Goal: Transaction & Acquisition: Purchase product/service

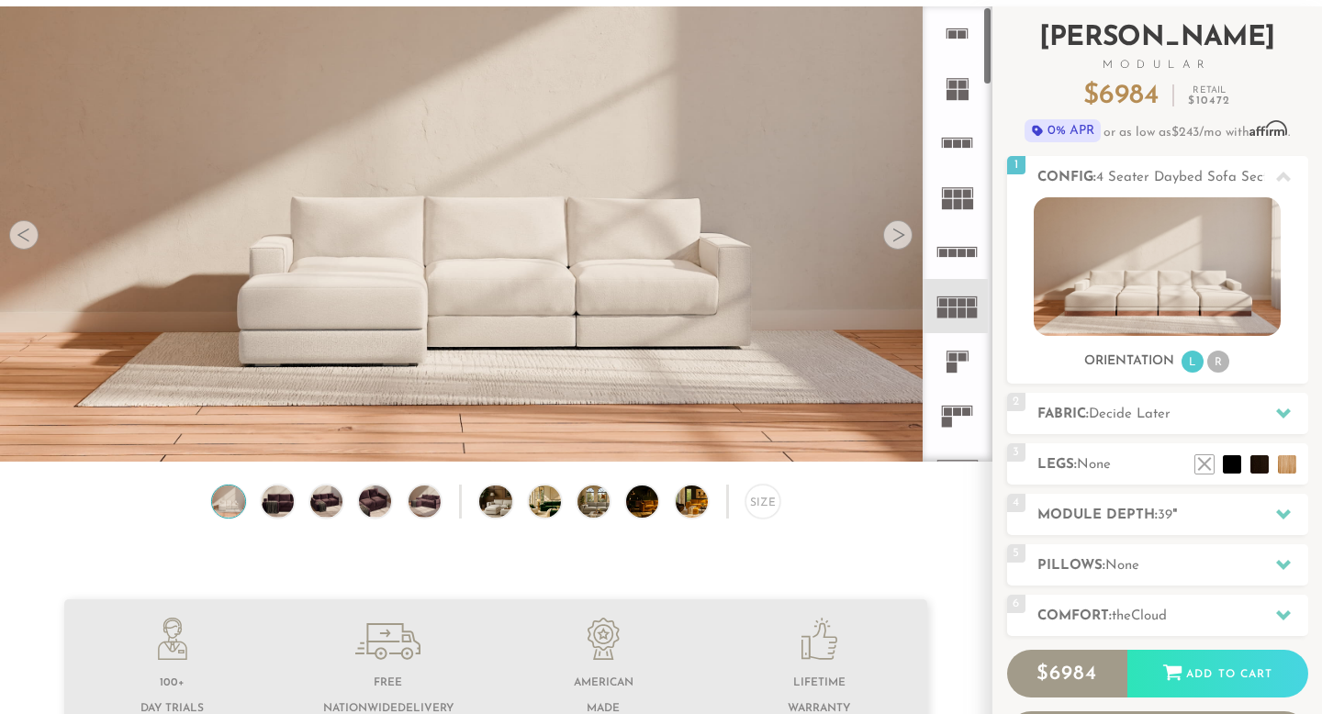
scroll to position [107, 0]
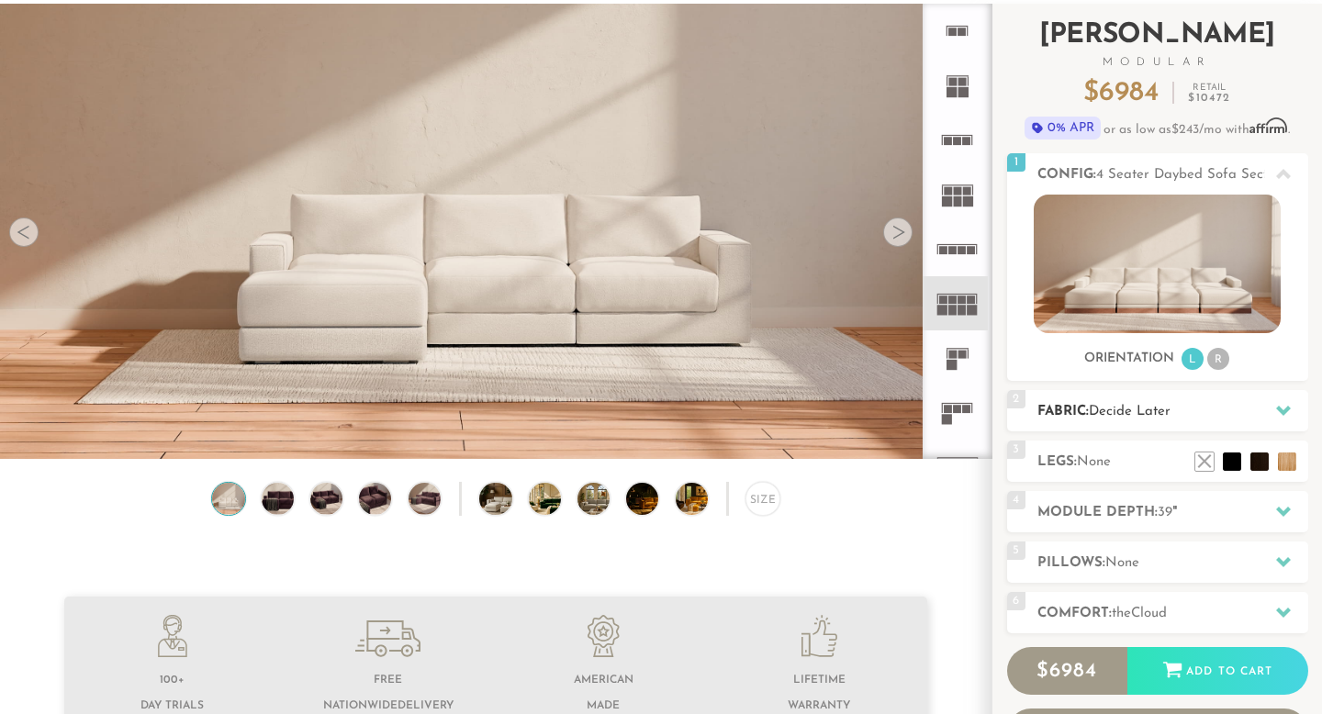
click at [1185, 415] on h2 "Fabric: Decide Later" at bounding box center [1172, 411] width 271 height 21
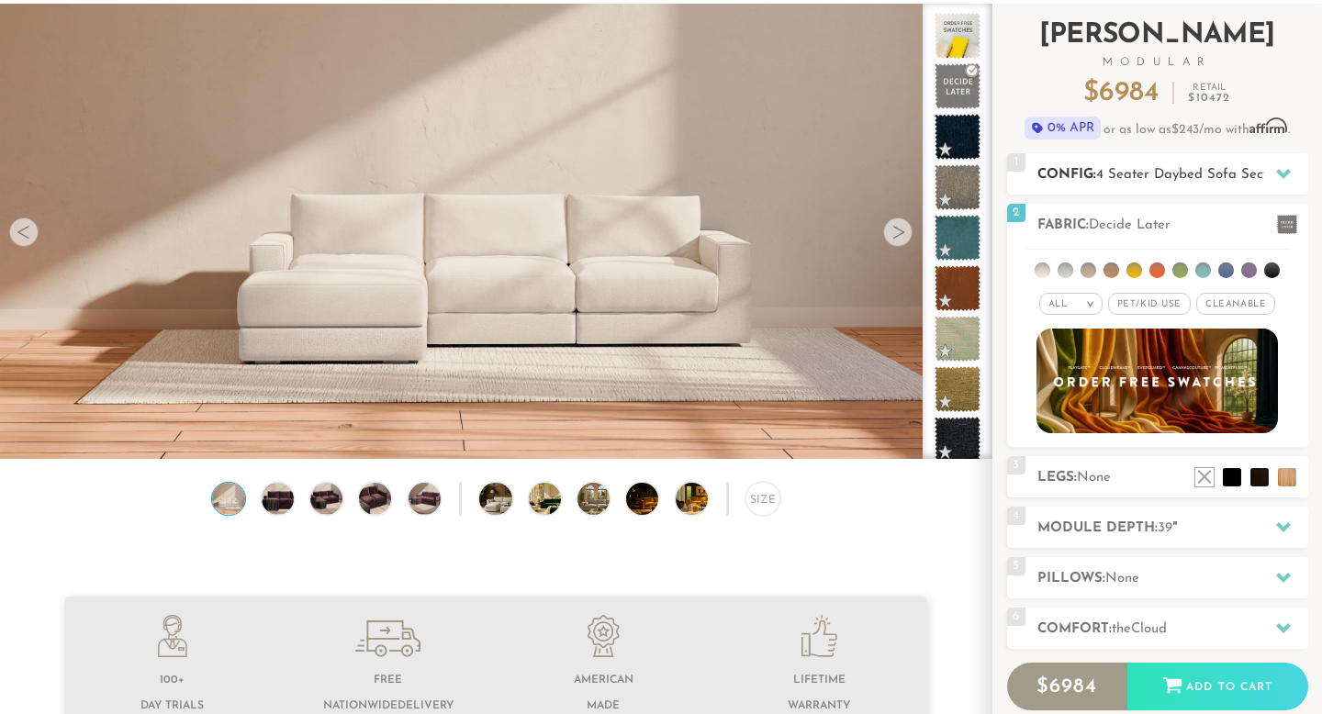
click at [1156, 162] on div "1 Config: 4 Seater Daybed Sofa Sectional R" at bounding box center [1157, 173] width 301 height 41
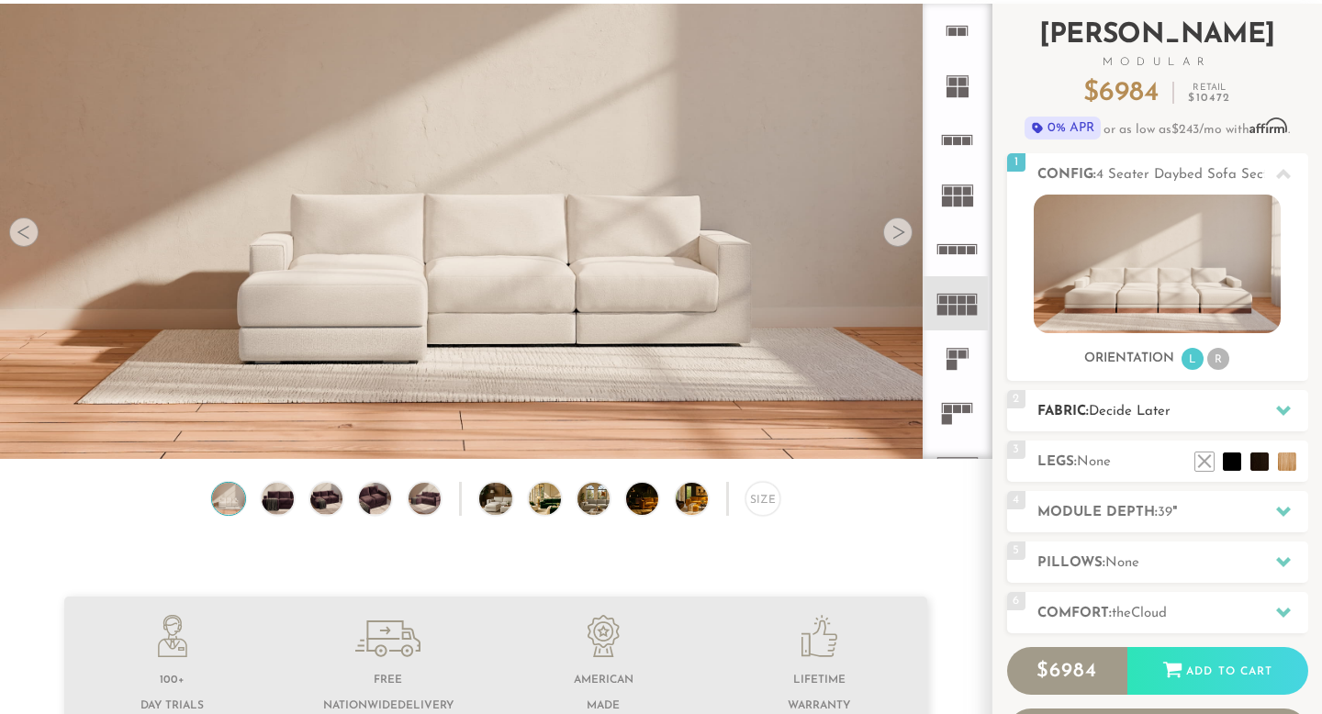
click at [1157, 408] on span "Decide Later" at bounding box center [1130, 412] width 82 height 14
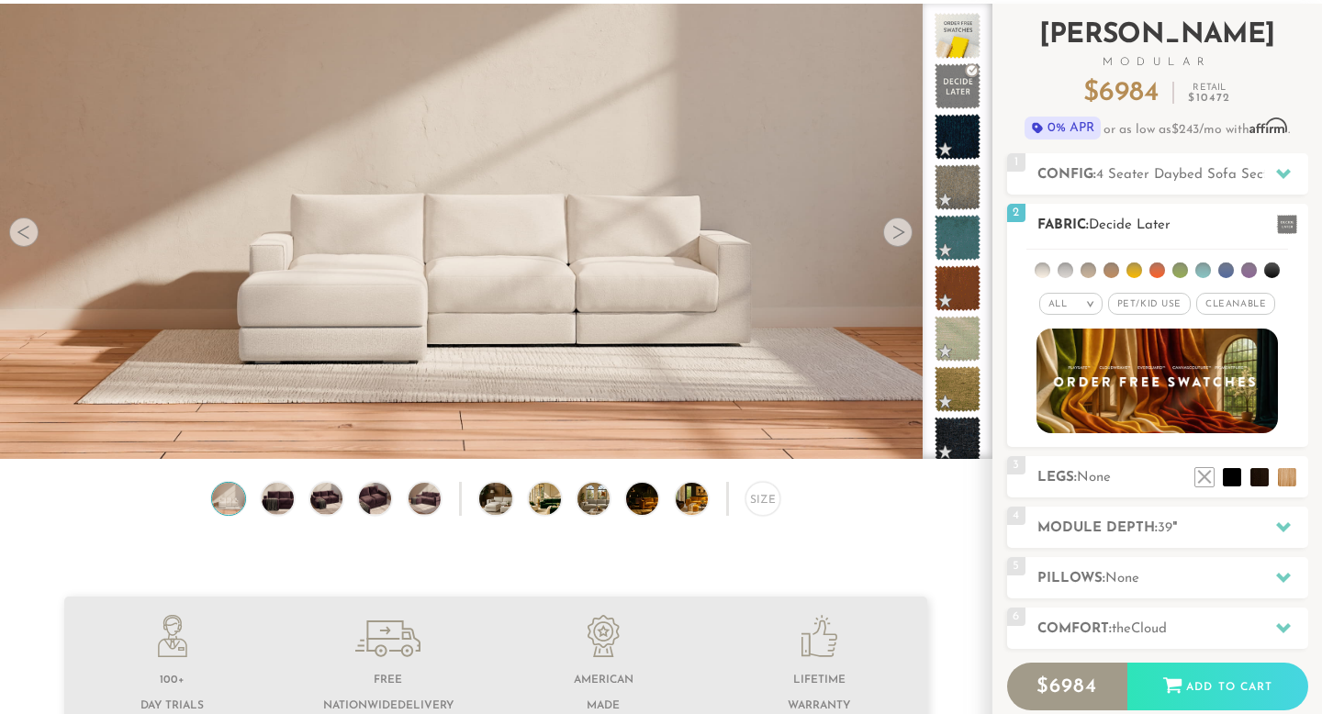
click at [1135, 299] on span "Pet/Kid Use x" at bounding box center [1149, 304] width 83 height 22
click at [1237, 298] on span "Cleanable x" at bounding box center [1242, 304] width 79 height 22
click at [1111, 272] on li at bounding box center [1111, 271] width 16 height 16
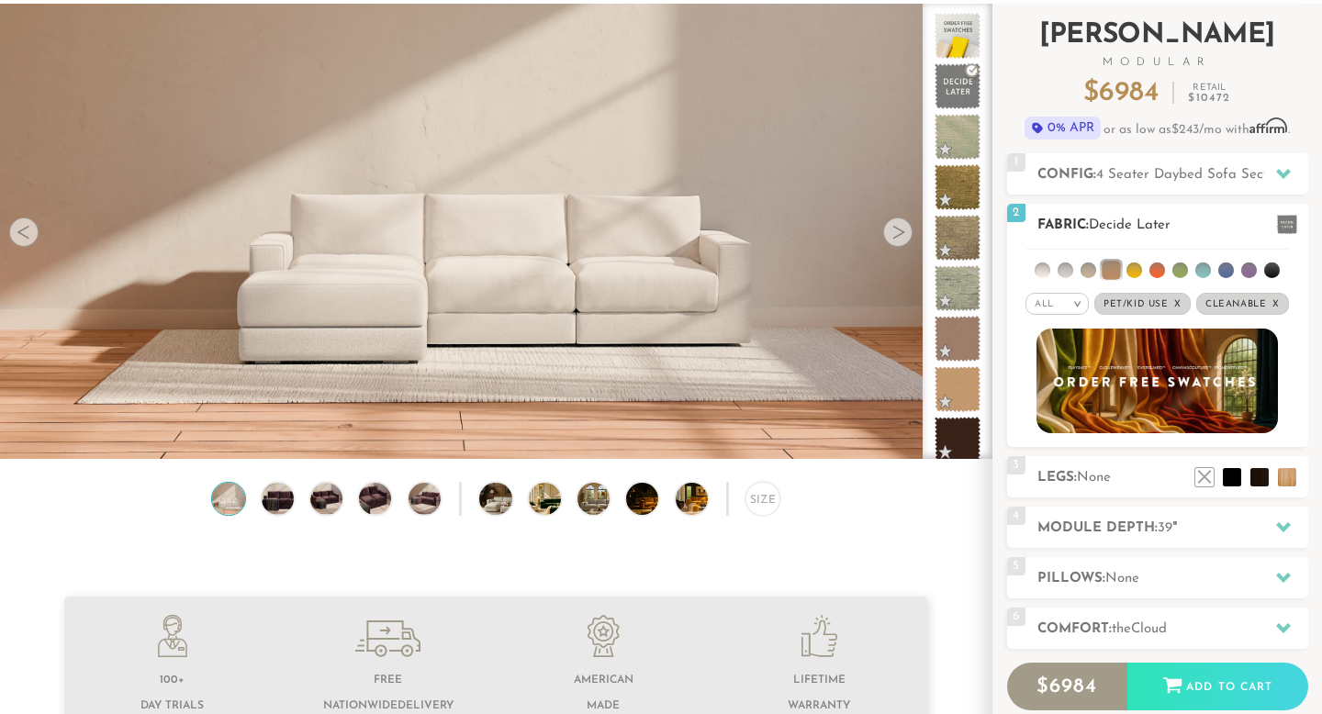
click at [1081, 274] on ul at bounding box center [1157, 267] width 262 height 34
click at [1094, 274] on li at bounding box center [1088, 271] width 16 height 16
click at [1140, 270] on li at bounding box center [1134, 271] width 16 height 16
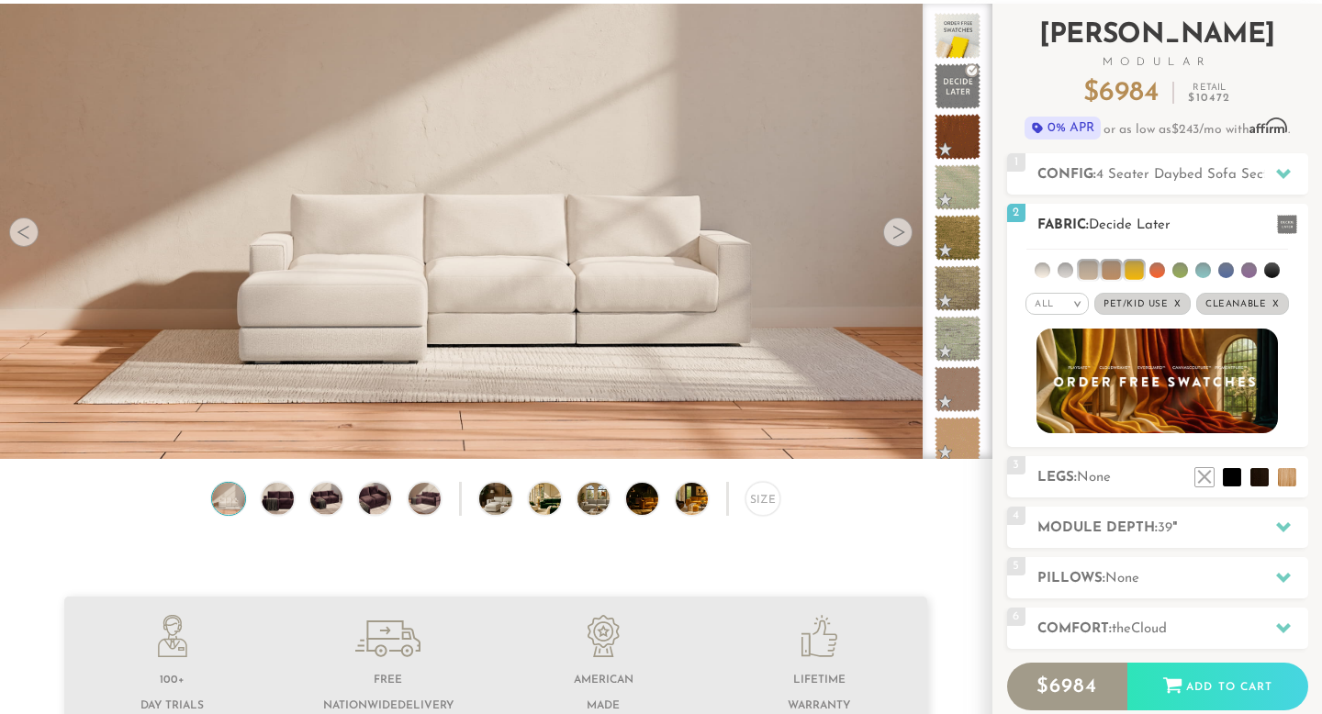
click at [1111, 271] on li at bounding box center [1111, 270] width 18 height 18
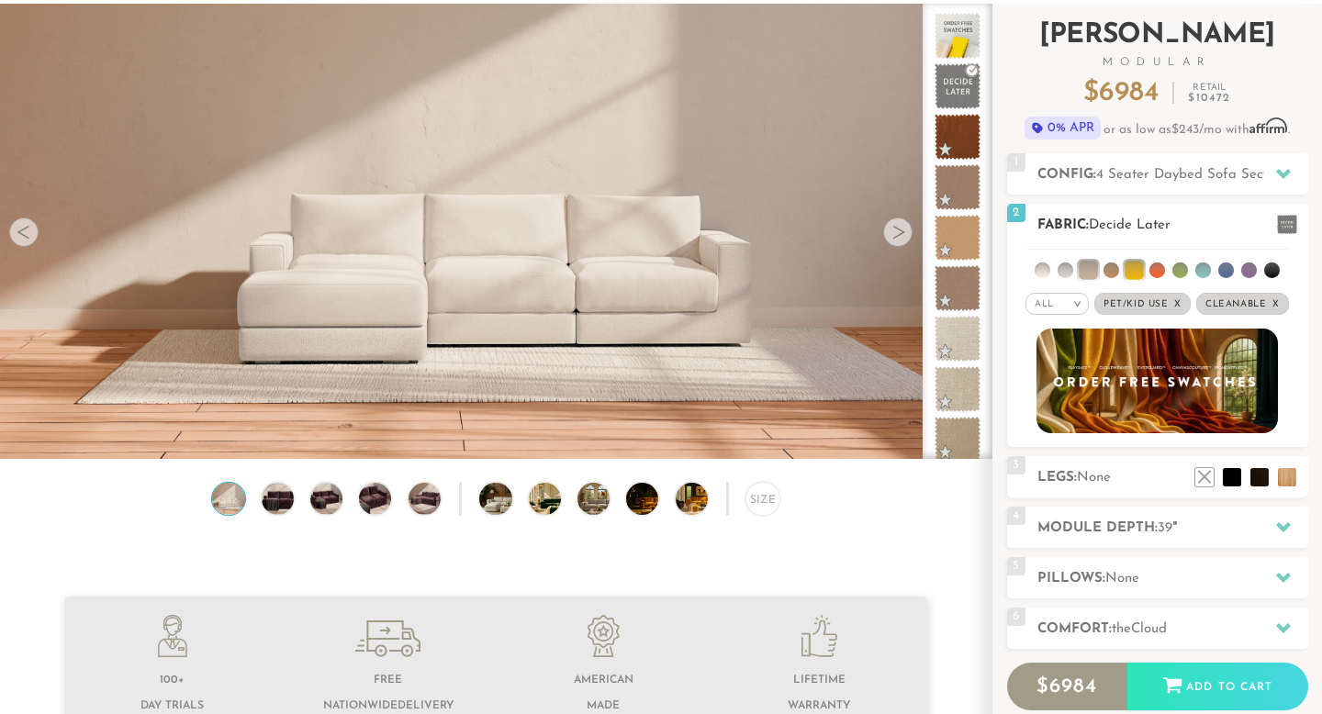
click at [1094, 271] on li at bounding box center [1088, 270] width 18 height 18
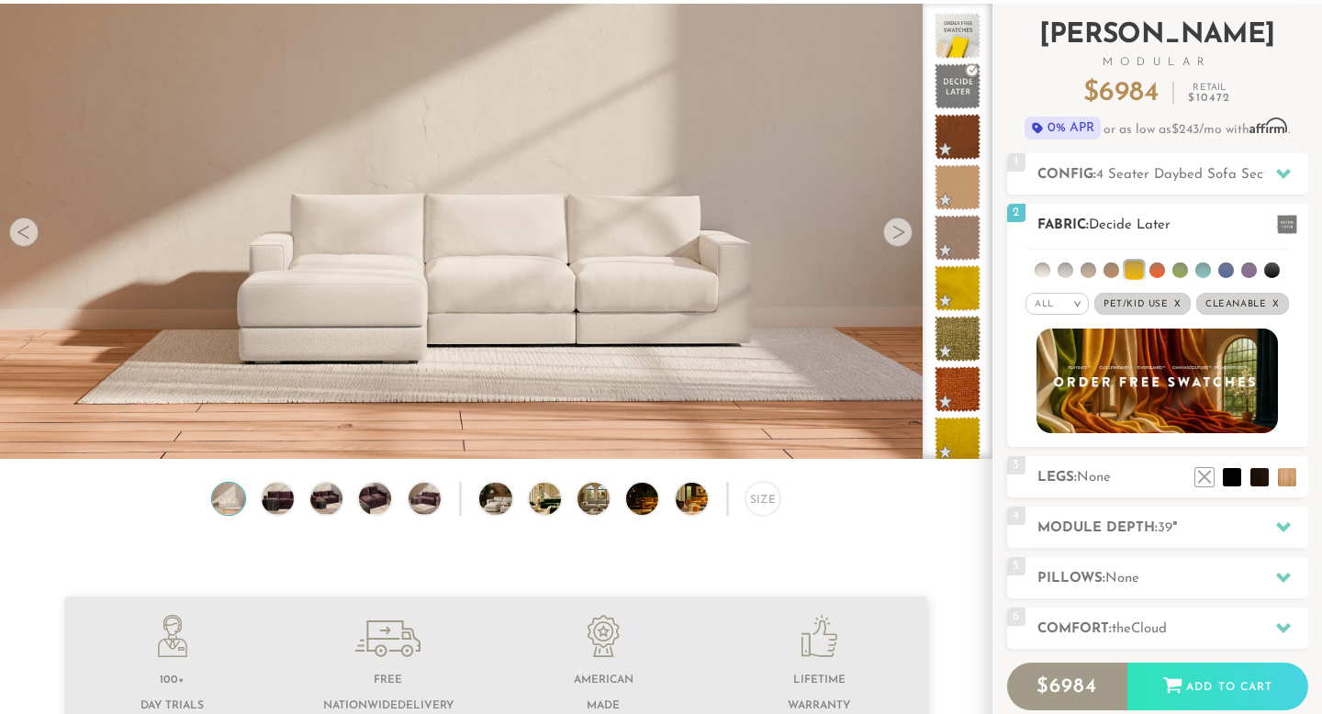
click at [1143, 271] on li at bounding box center [1134, 270] width 18 height 18
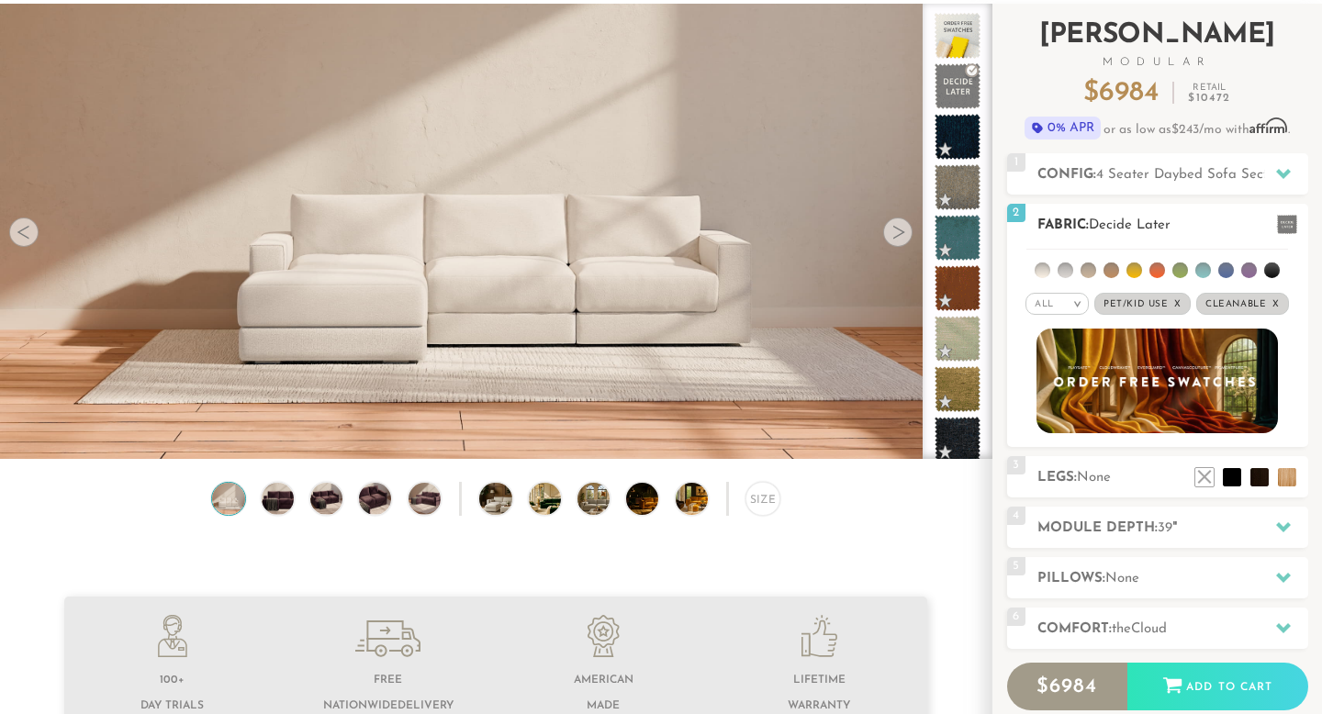
click at [1203, 274] on li at bounding box center [1203, 271] width 16 height 16
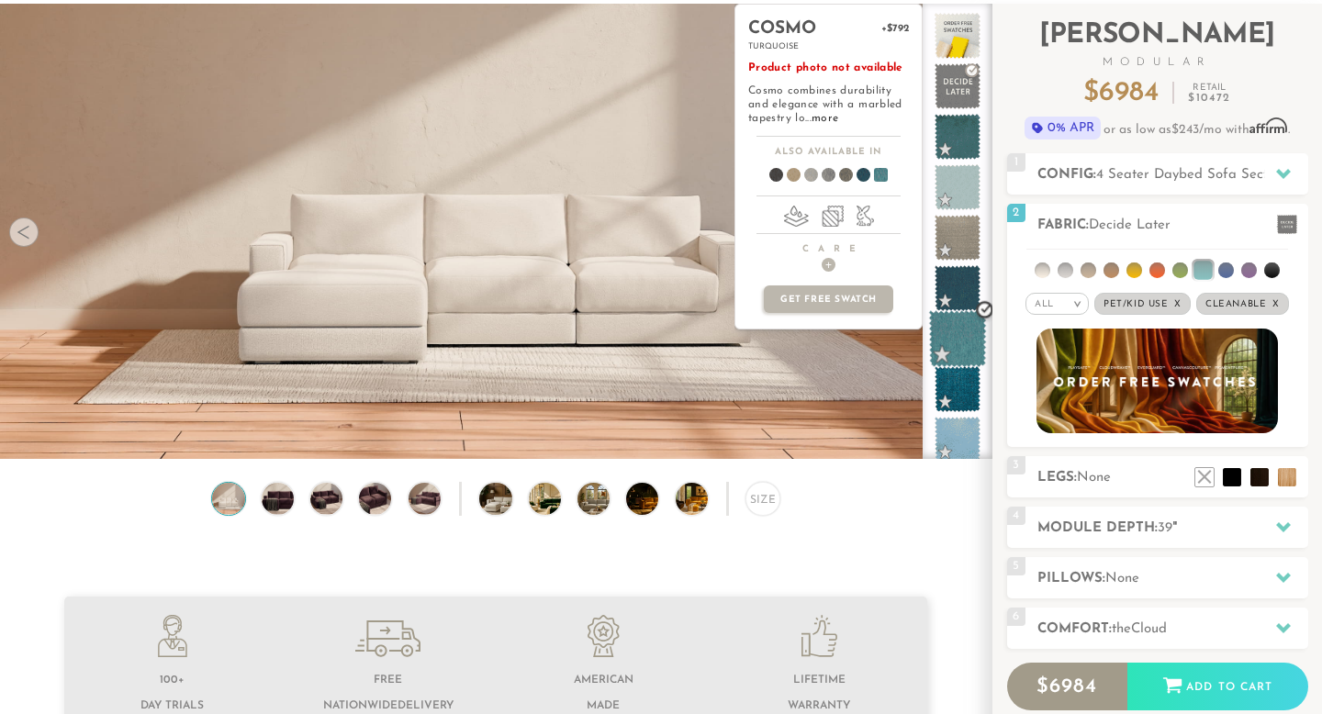
click at [969, 350] on span at bounding box center [958, 339] width 58 height 58
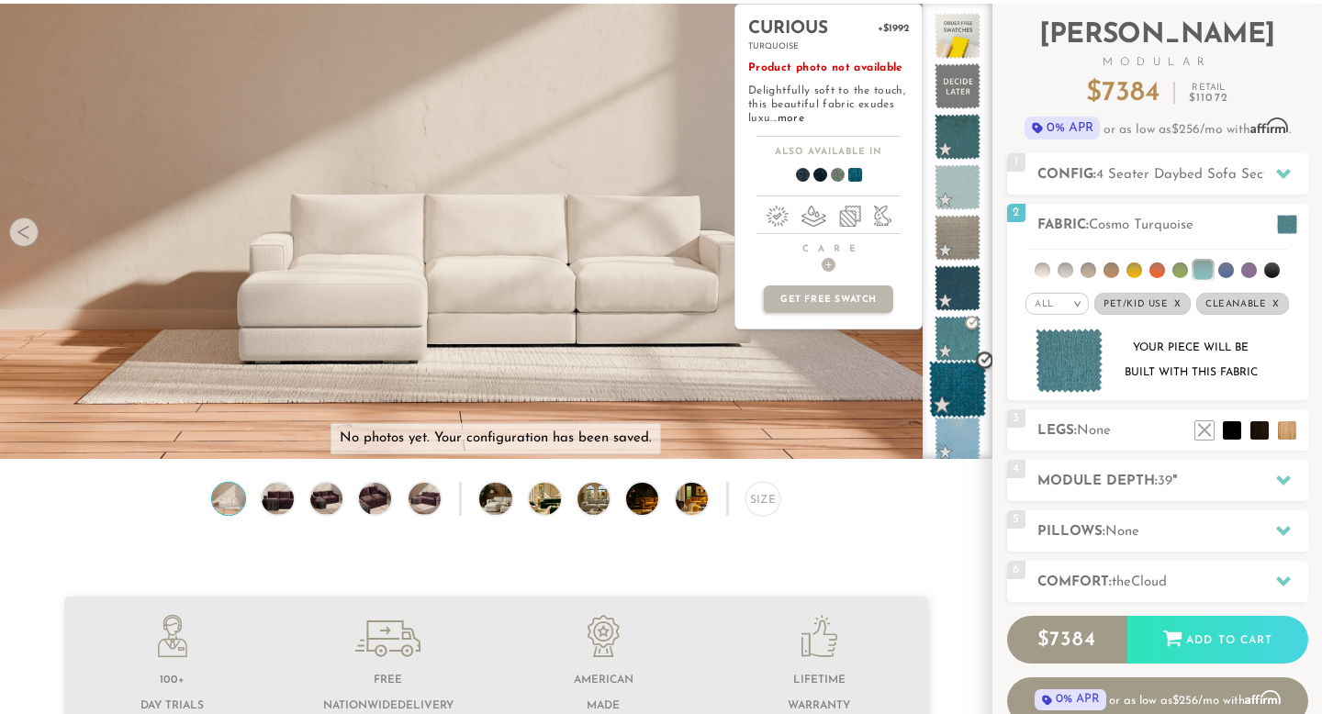
click at [974, 404] on span at bounding box center [958, 390] width 58 height 58
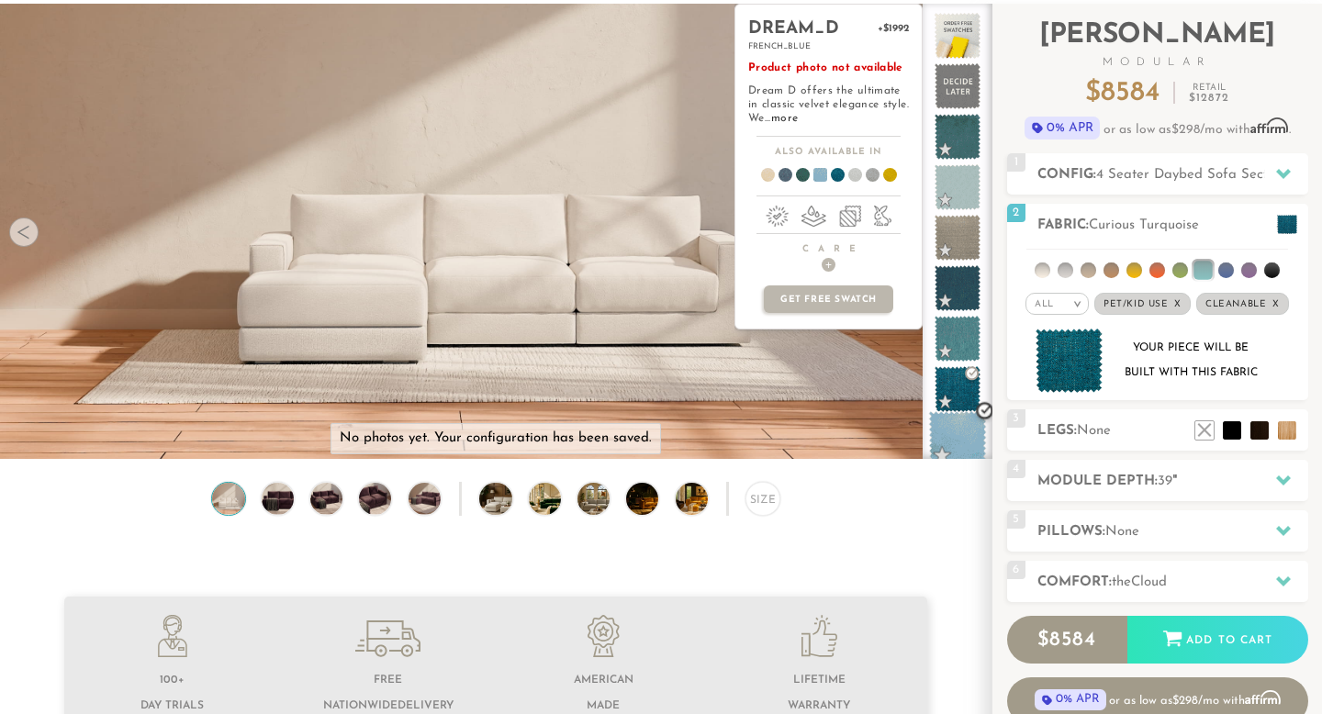
click at [964, 435] on span at bounding box center [958, 440] width 58 height 58
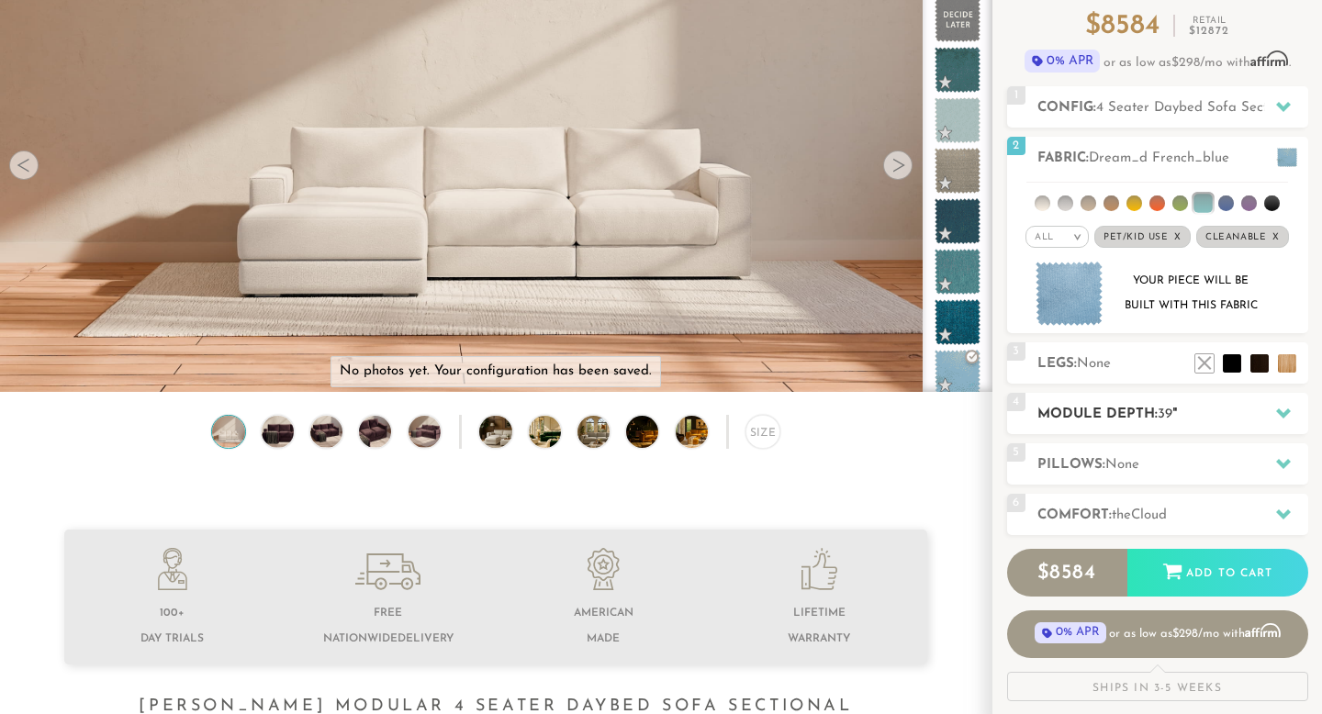
scroll to position [178, 0]
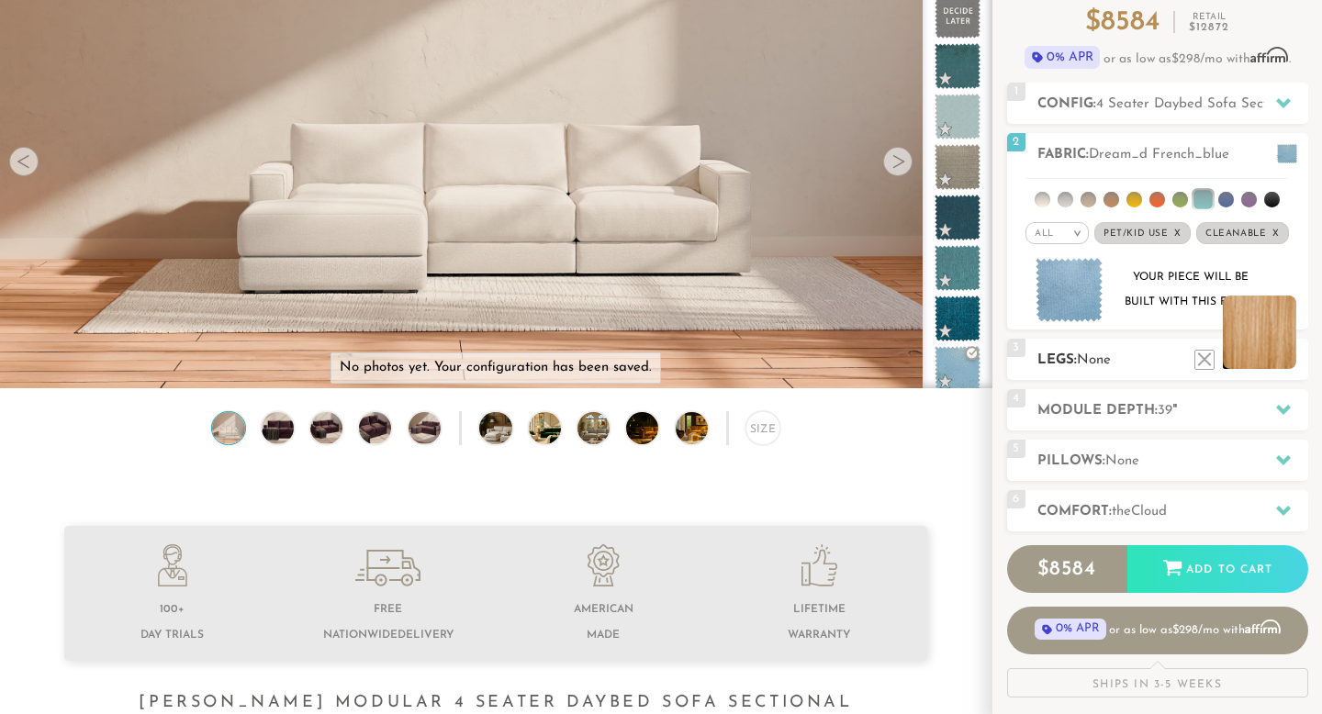
click at [1280, 360] on li at bounding box center [1259, 332] width 73 height 73
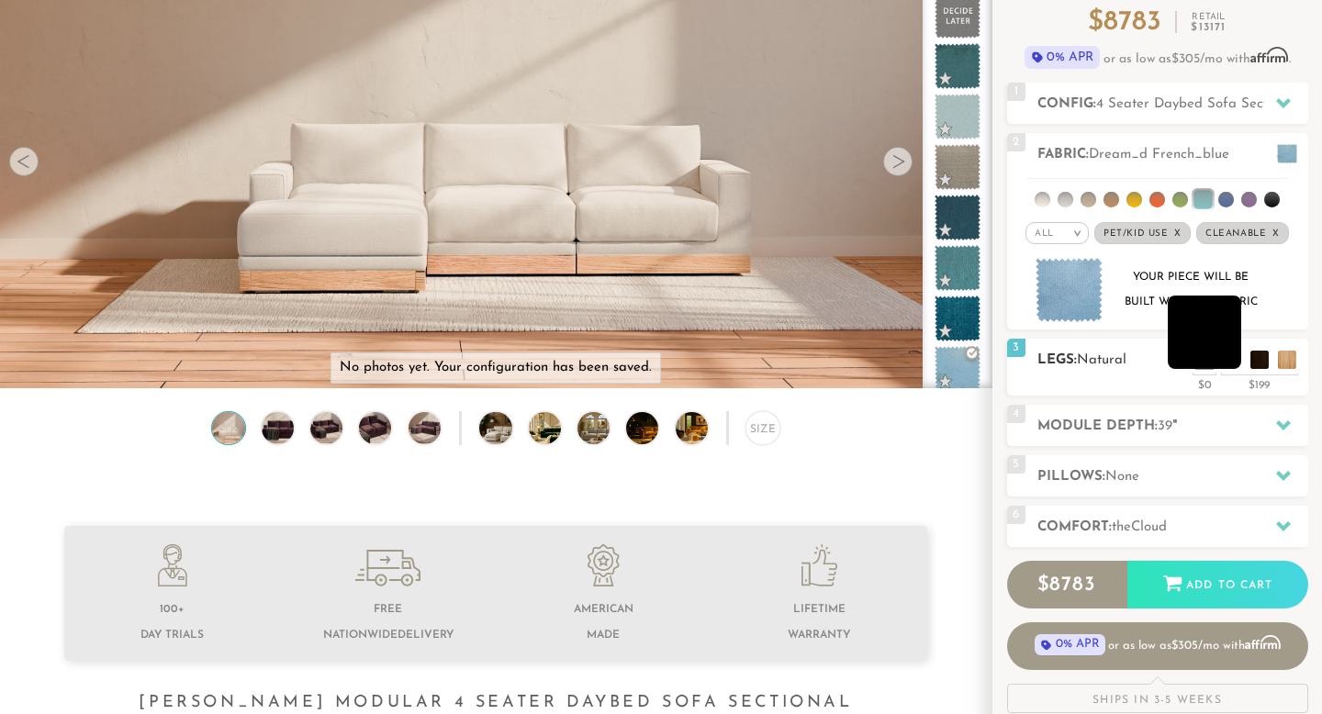
click at [1208, 367] on li at bounding box center [1204, 332] width 73 height 73
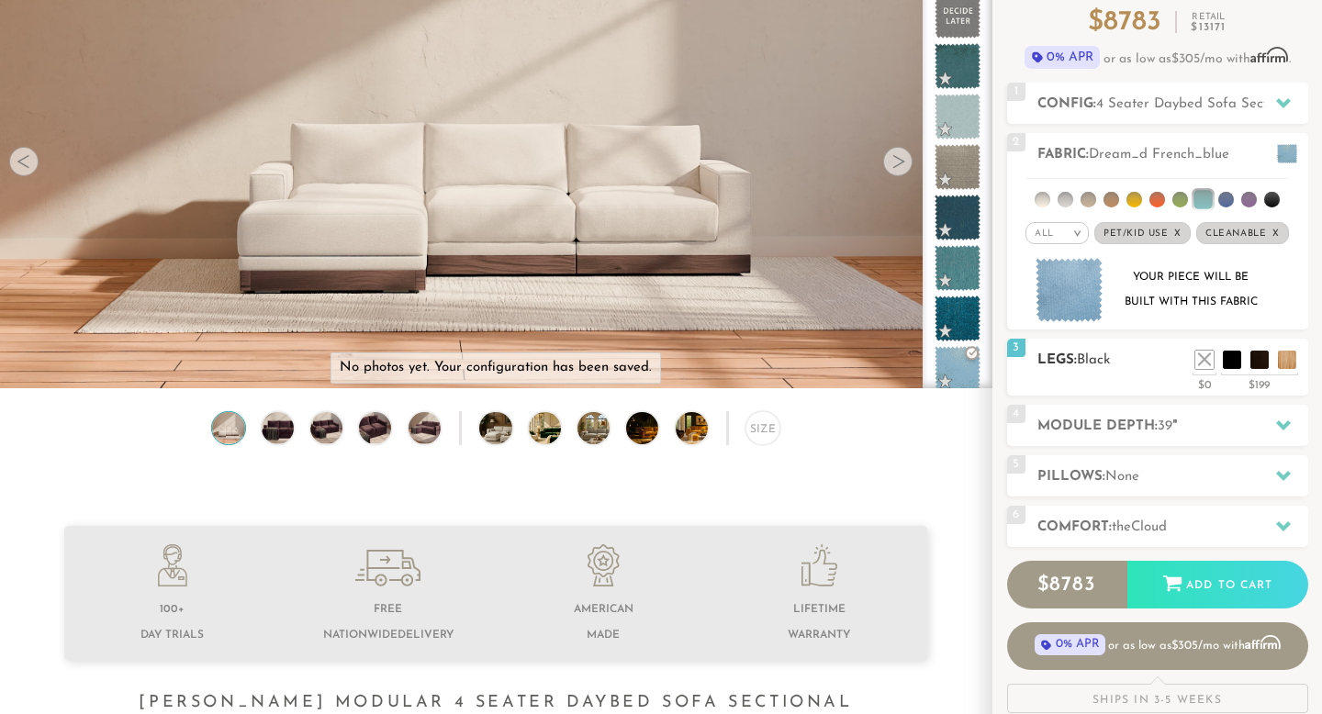
click at [1198, 370] on h2 "Legs: Black" at bounding box center [1172, 360] width 271 height 21
click at [1198, 365] on li at bounding box center [1176, 332] width 73 height 73
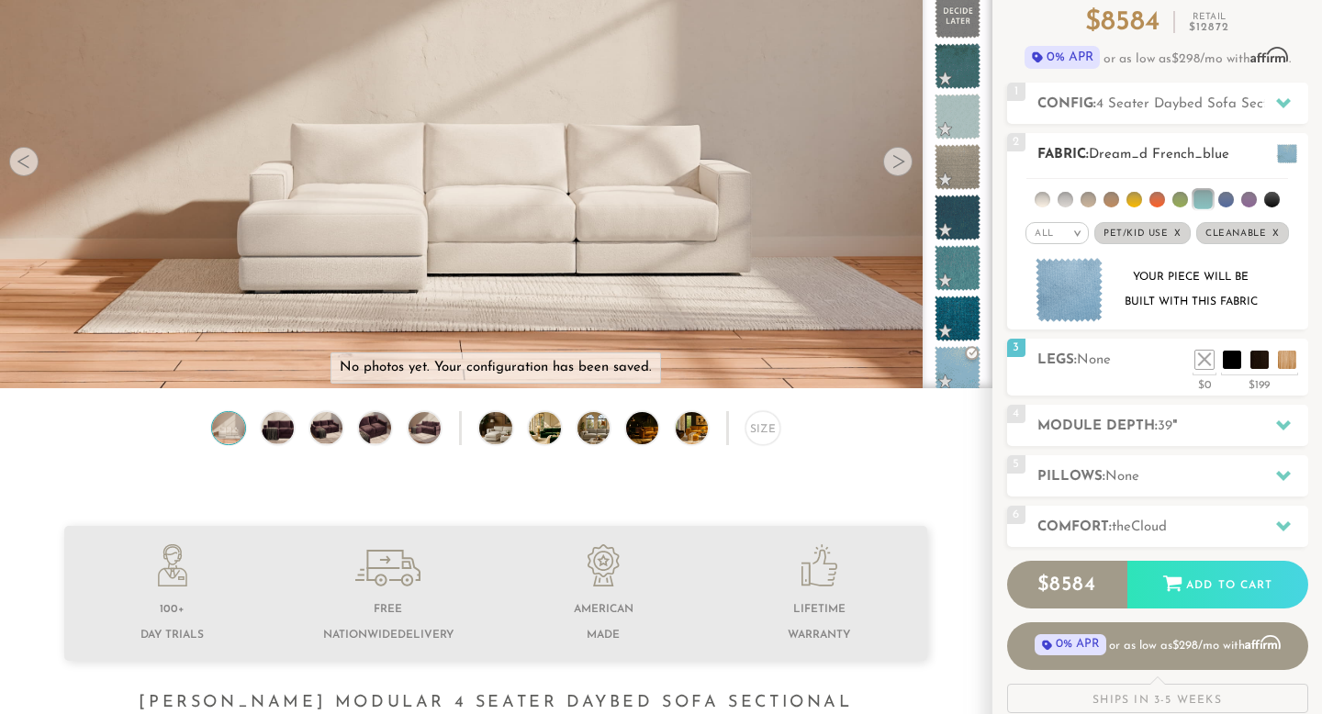
click at [1042, 196] on li at bounding box center [1043, 200] width 16 height 16
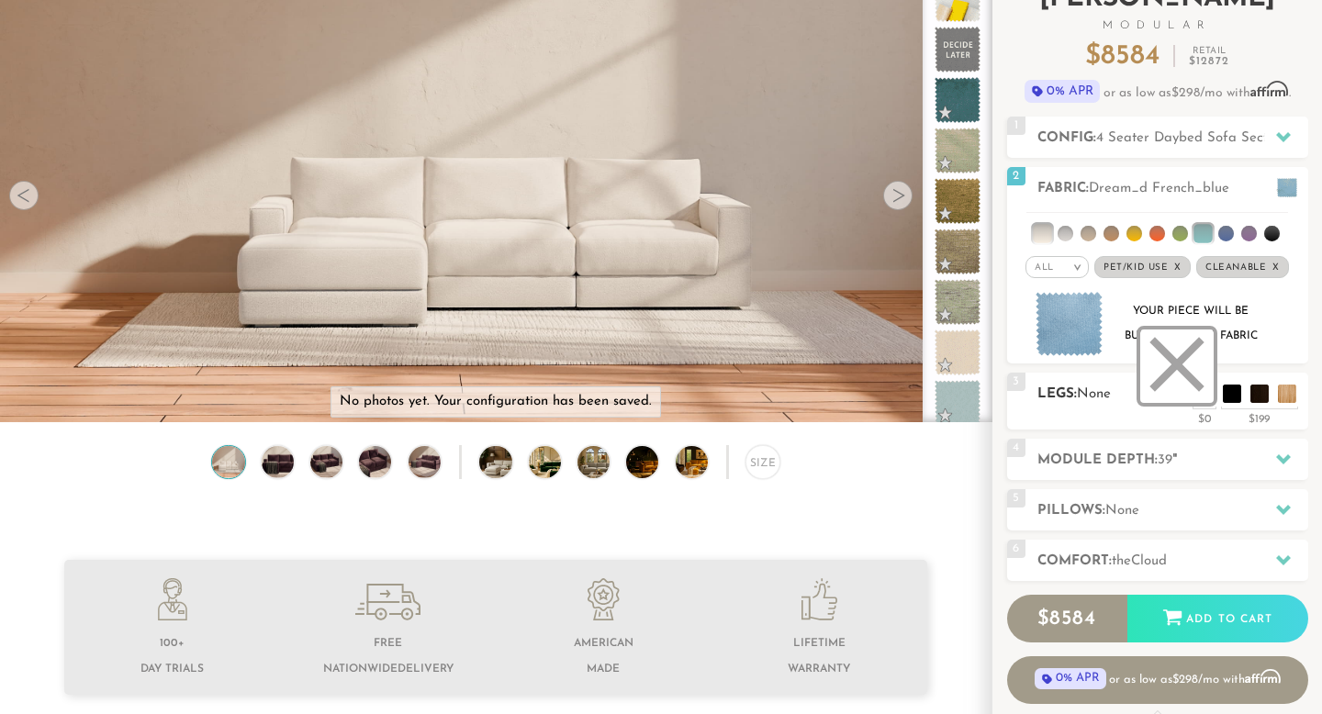
scroll to position [140, 0]
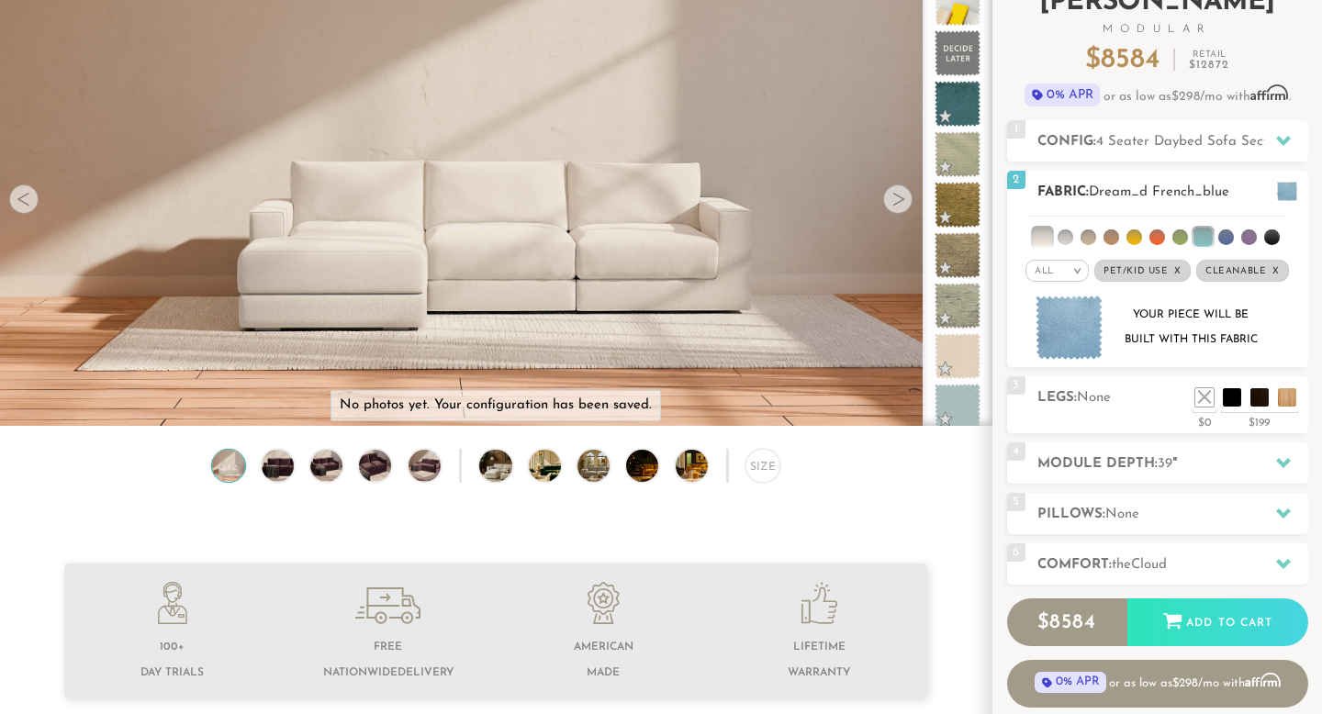
click at [1063, 232] on li at bounding box center [1066, 237] width 16 height 16
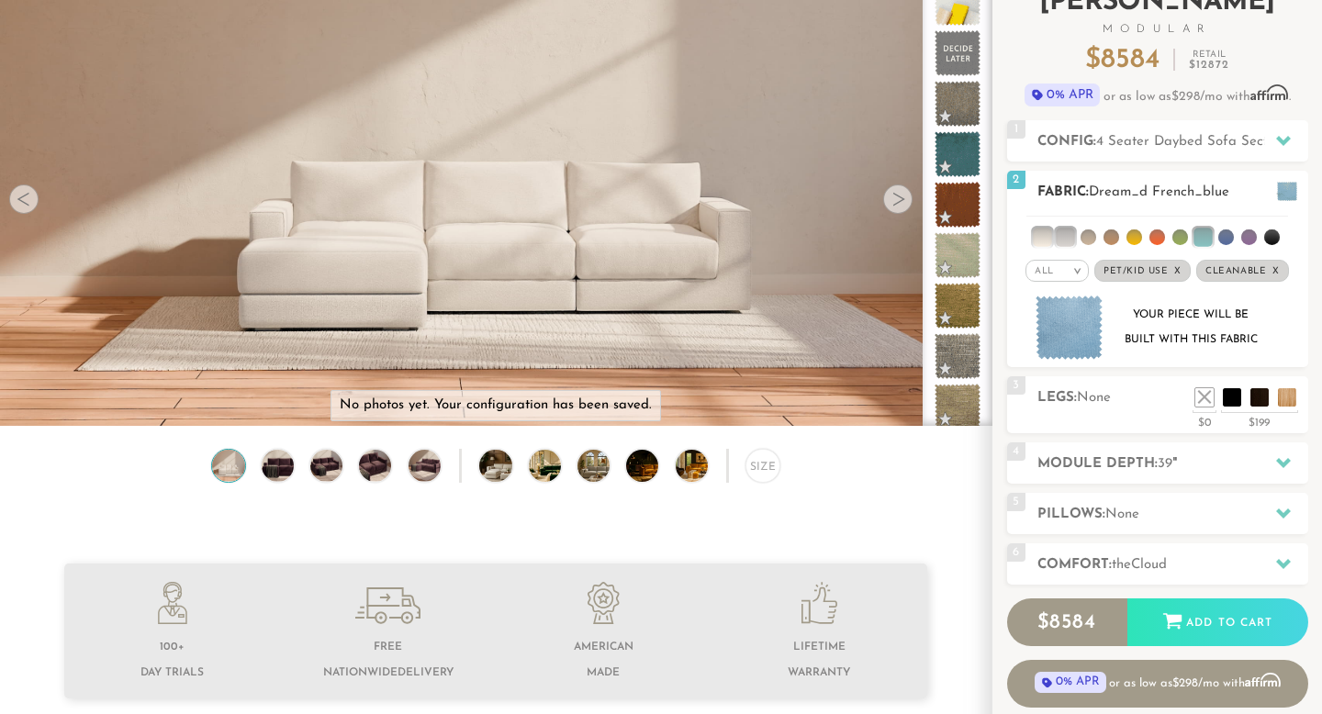
click at [1088, 236] on li at bounding box center [1088, 237] width 16 height 16
click at [1090, 232] on li at bounding box center [1088, 237] width 18 height 18
click at [1059, 233] on li at bounding box center [1065, 237] width 18 height 18
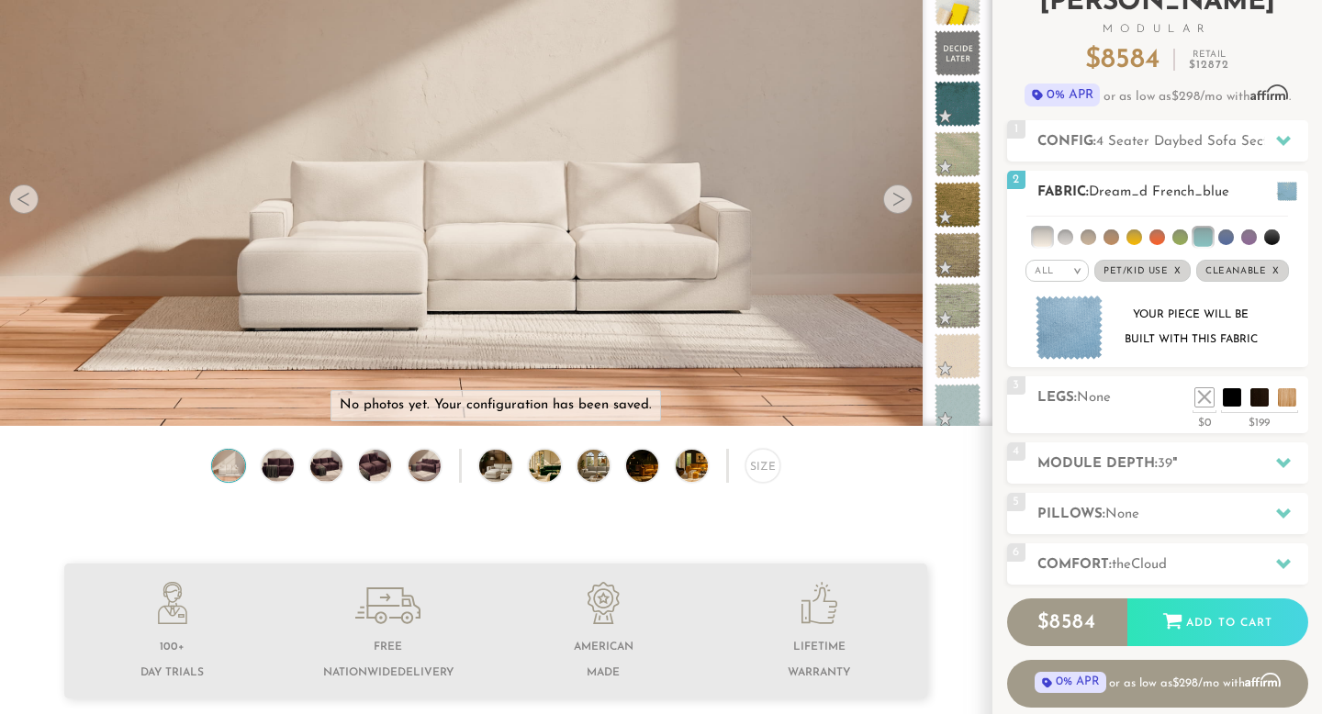
click at [1045, 233] on li at bounding box center [1042, 237] width 18 height 18
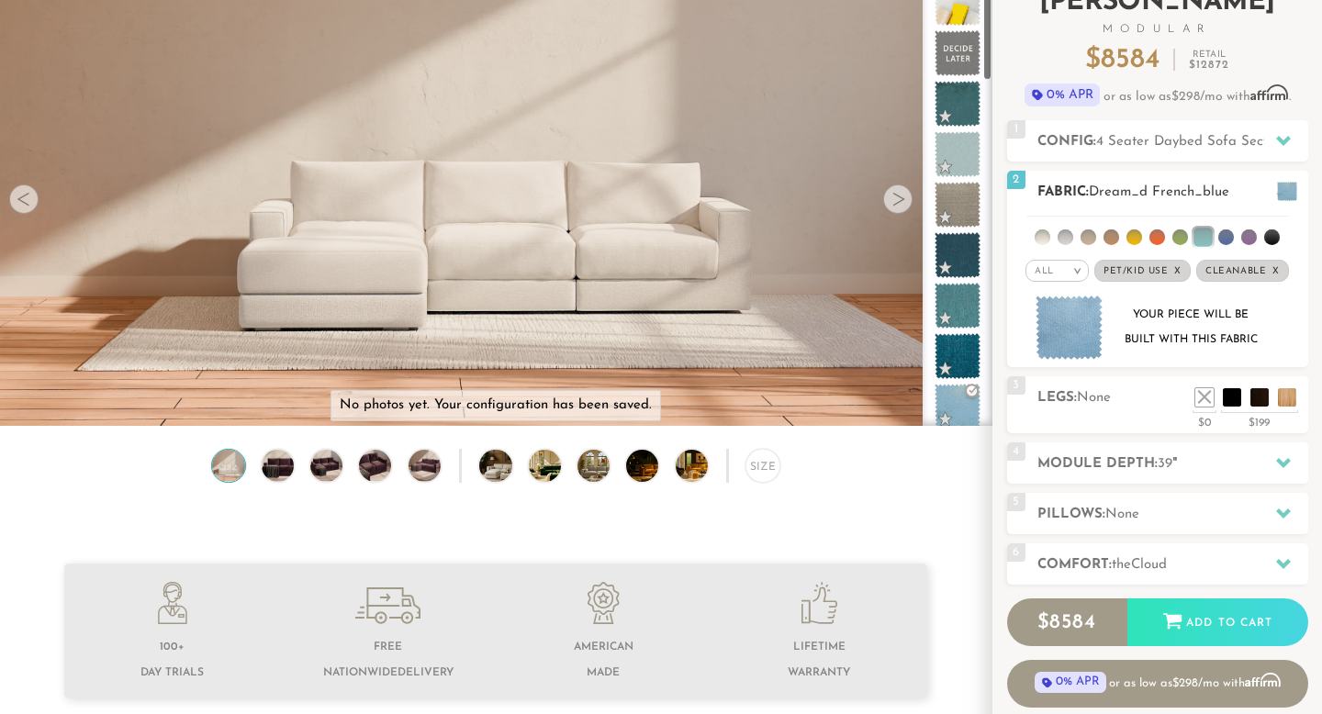
click at [1039, 237] on li at bounding box center [1043, 237] width 16 height 16
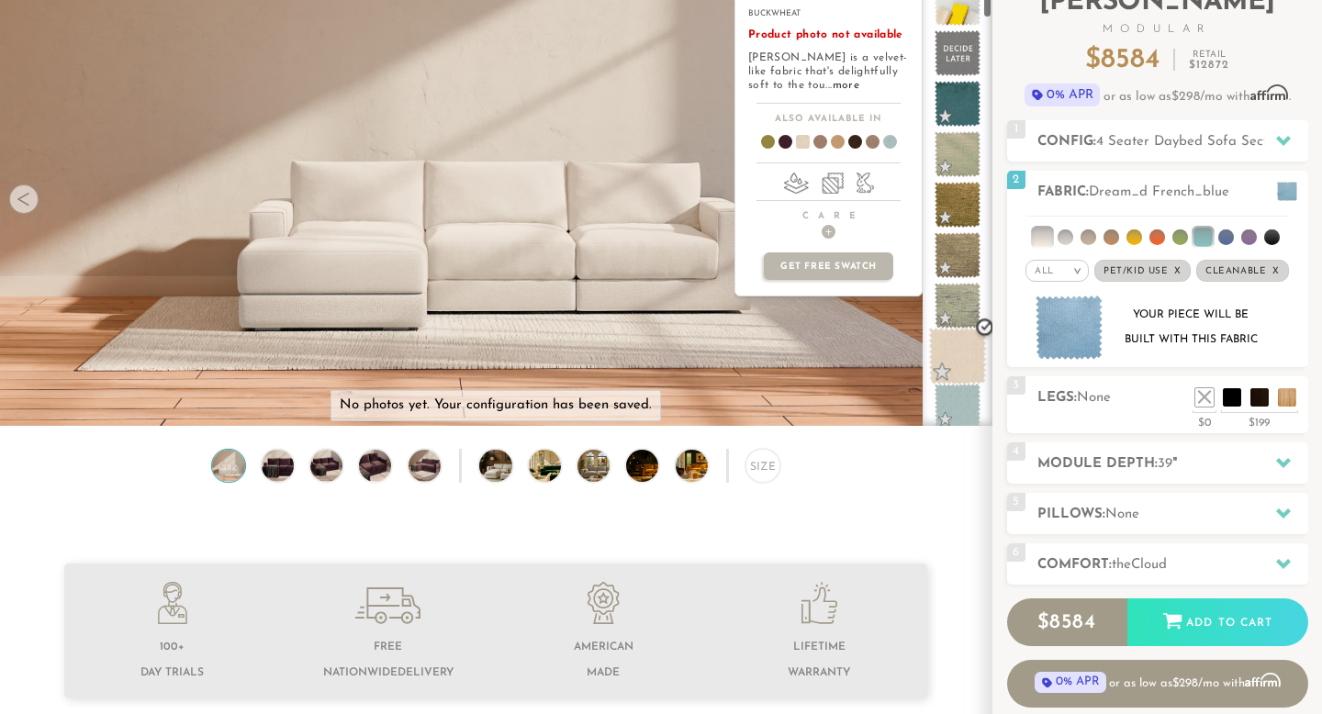
click at [946, 351] on span at bounding box center [958, 357] width 58 height 58
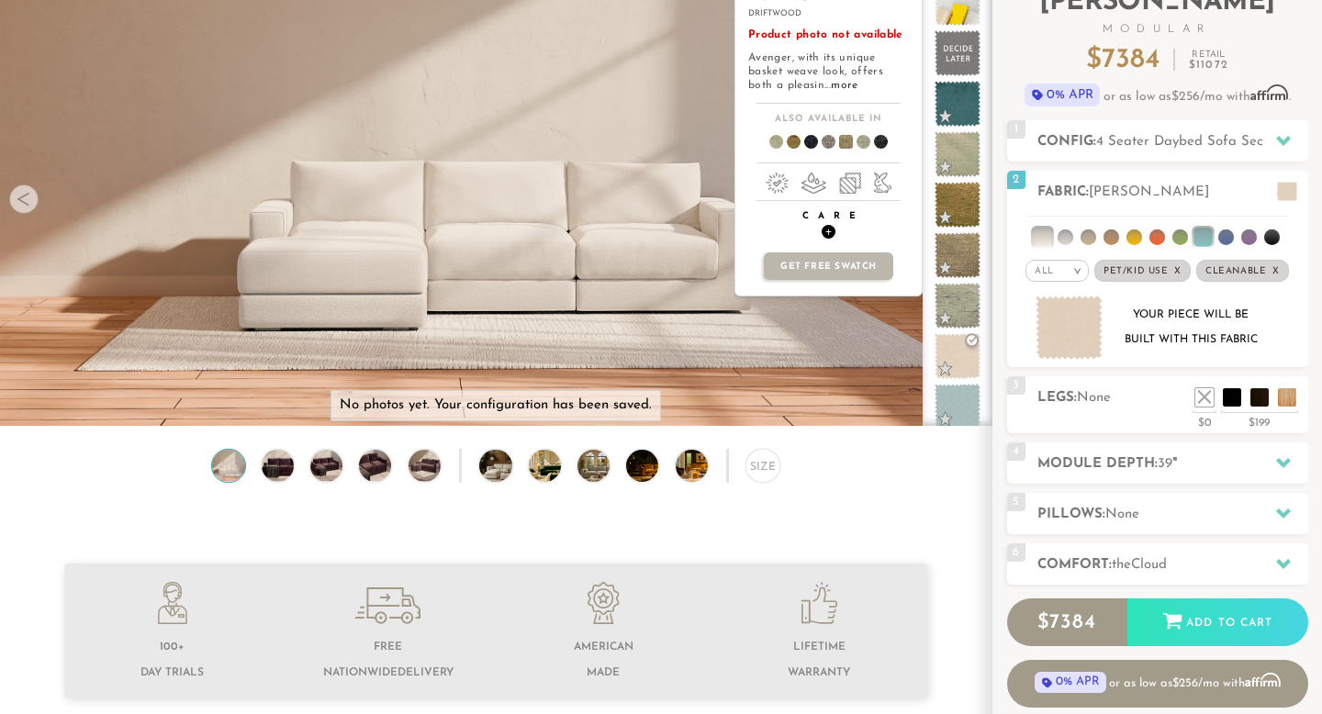
click at [832, 233] on span "+" at bounding box center [829, 232] width 14 height 14
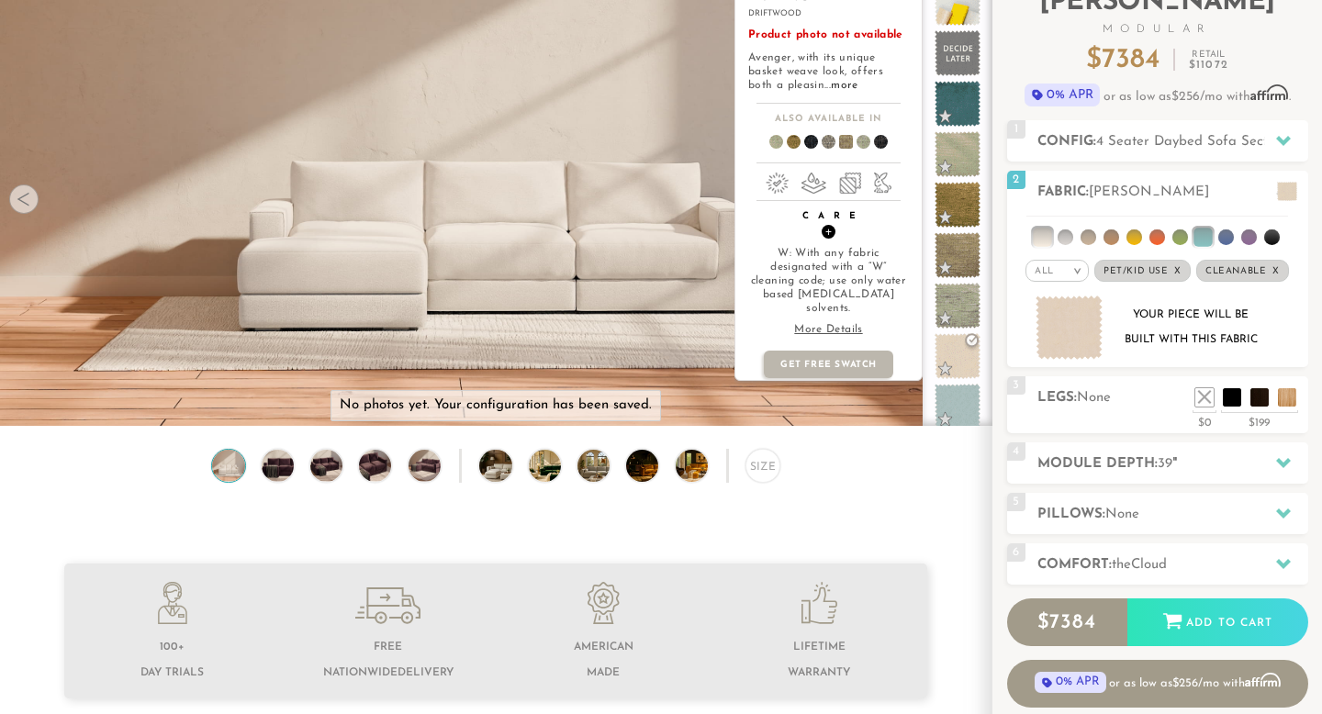
click at [832, 233] on span "+" at bounding box center [829, 232] width 14 height 14
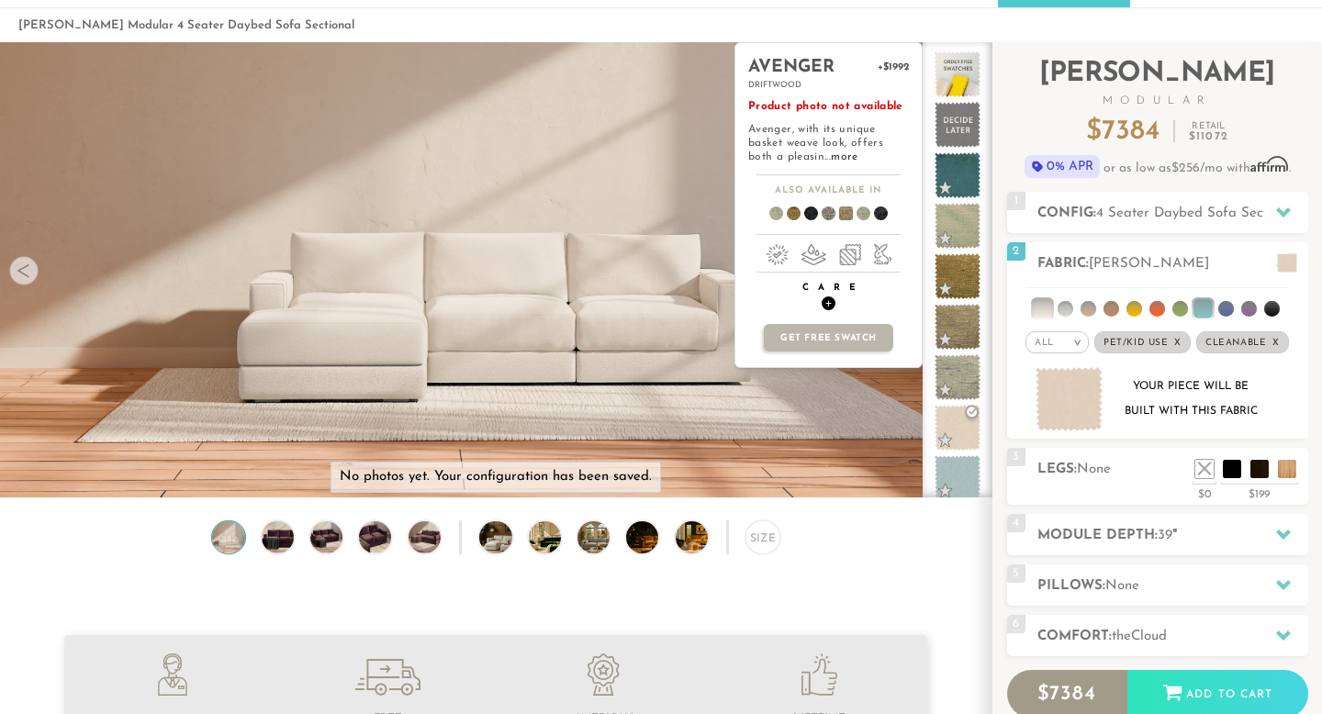
scroll to position [74, 0]
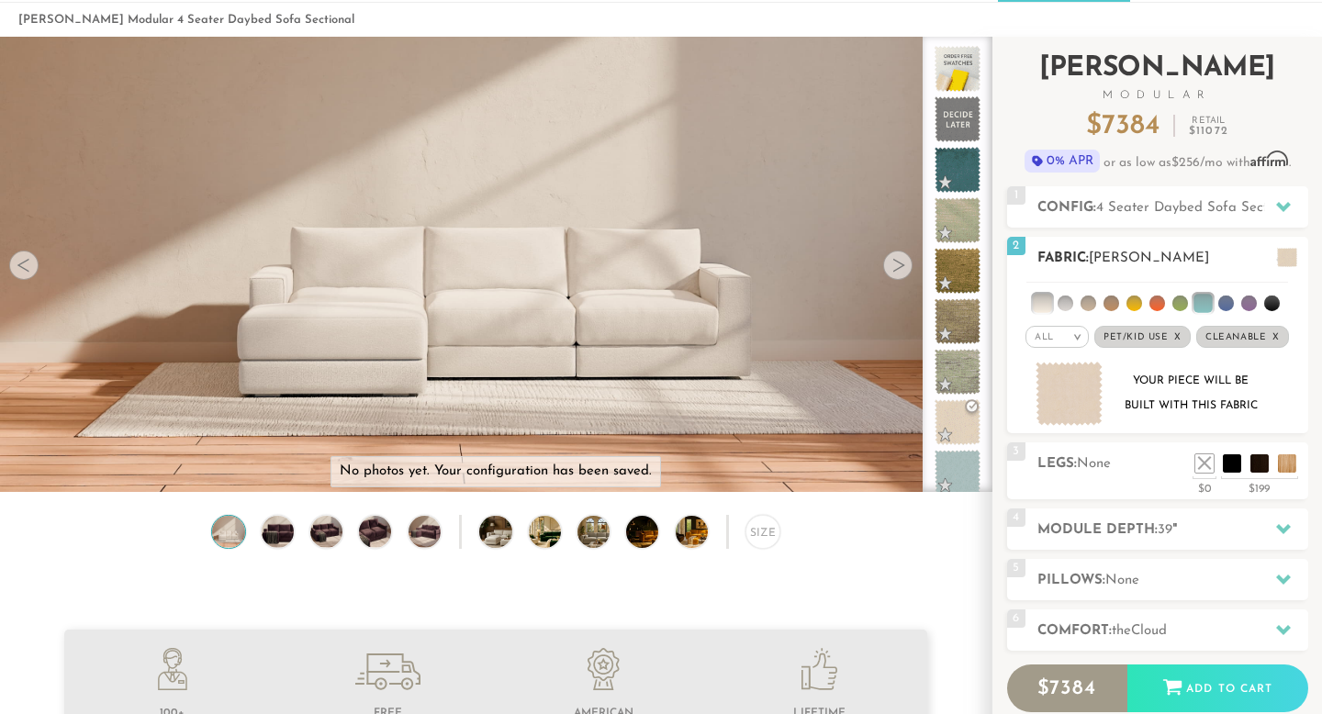
click at [1042, 299] on li at bounding box center [1042, 303] width 18 height 18
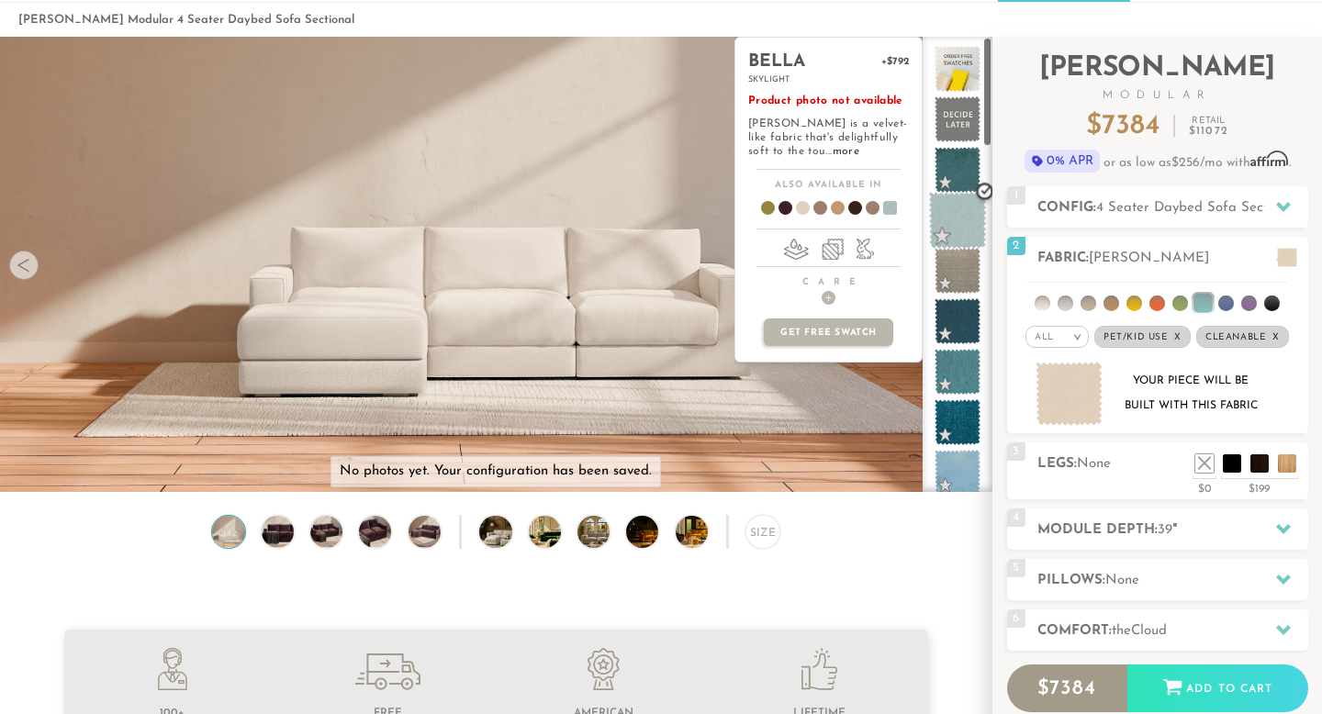
click at [960, 223] on span at bounding box center [958, 221] width 58 height 58
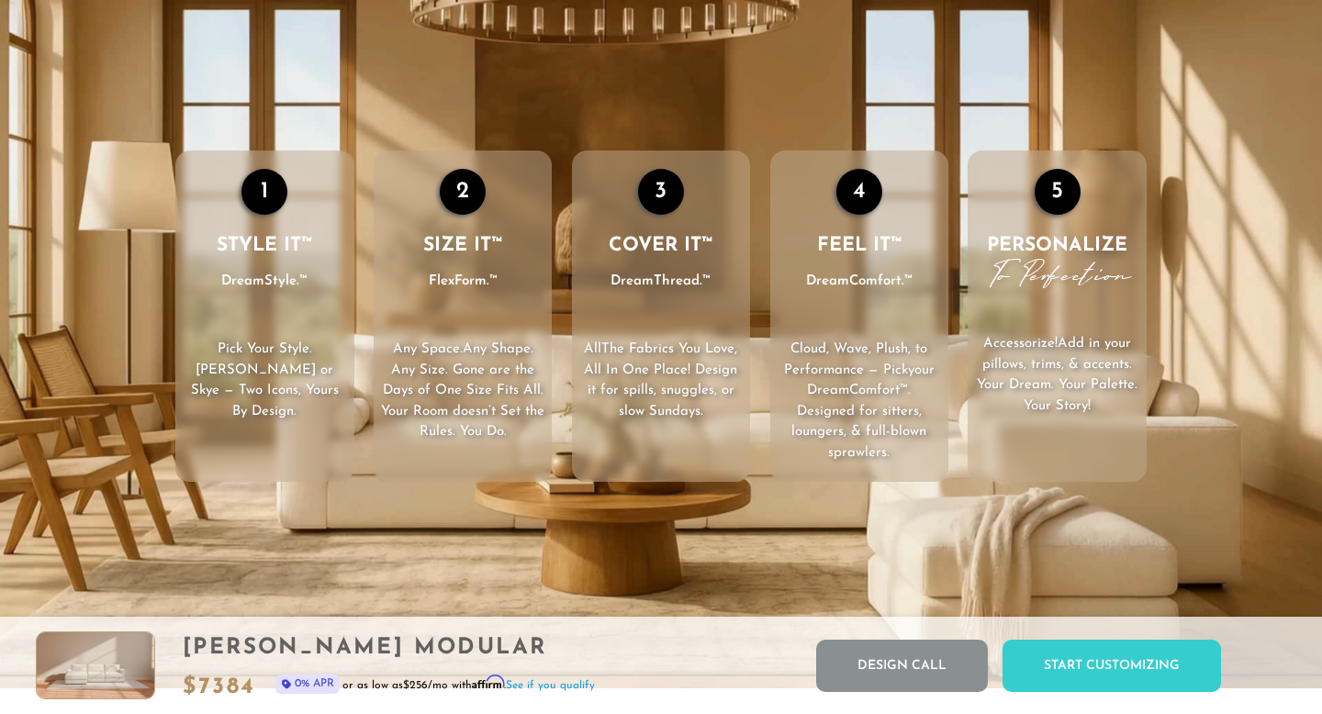
scroll to position [2579, 0]
drag, startPoint x: 507, startPoint y: 379, endPoint x: 476, endPoint y: 345, distance: 46.1
click at [476, 345] on p "Any Space. Any Shape . Any Size. Gone are the Days of One Size Fits All. Your R…" at bounding box center [463, 393] width 178 height 104
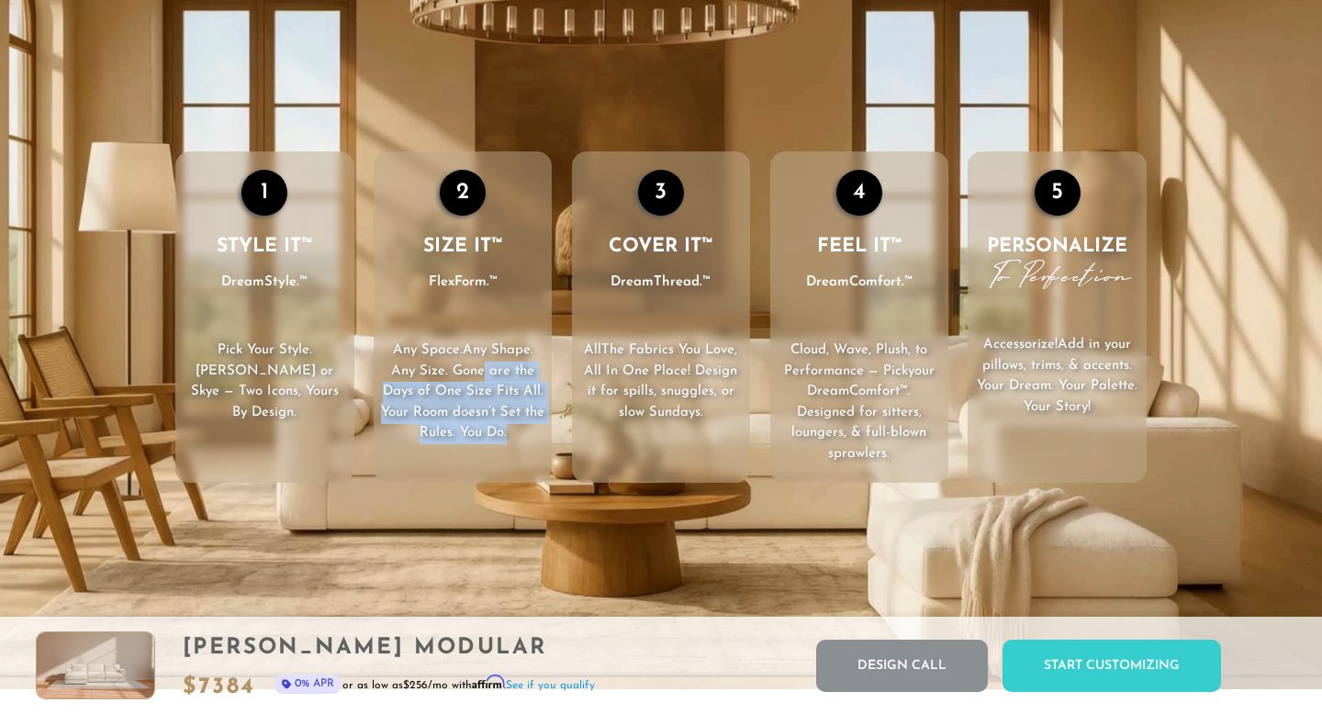
drag, startPoint x: 483, startPoint y: 373, endPoint x: 530, endPoint y: 433, distance: 76.6
click at [531, 434] on p "Any Space. Any Shape . Any Size. Gone are the Days of One Size Fits All. Your R…" at bounding box center [463, 393] width 178 height 104
click at [530, 433] on p "Any Space. Any Shape . Any Size. Gone are the Days of One Size Fits All. Your R…" at bounding box center [463, 393] width 178 height 104
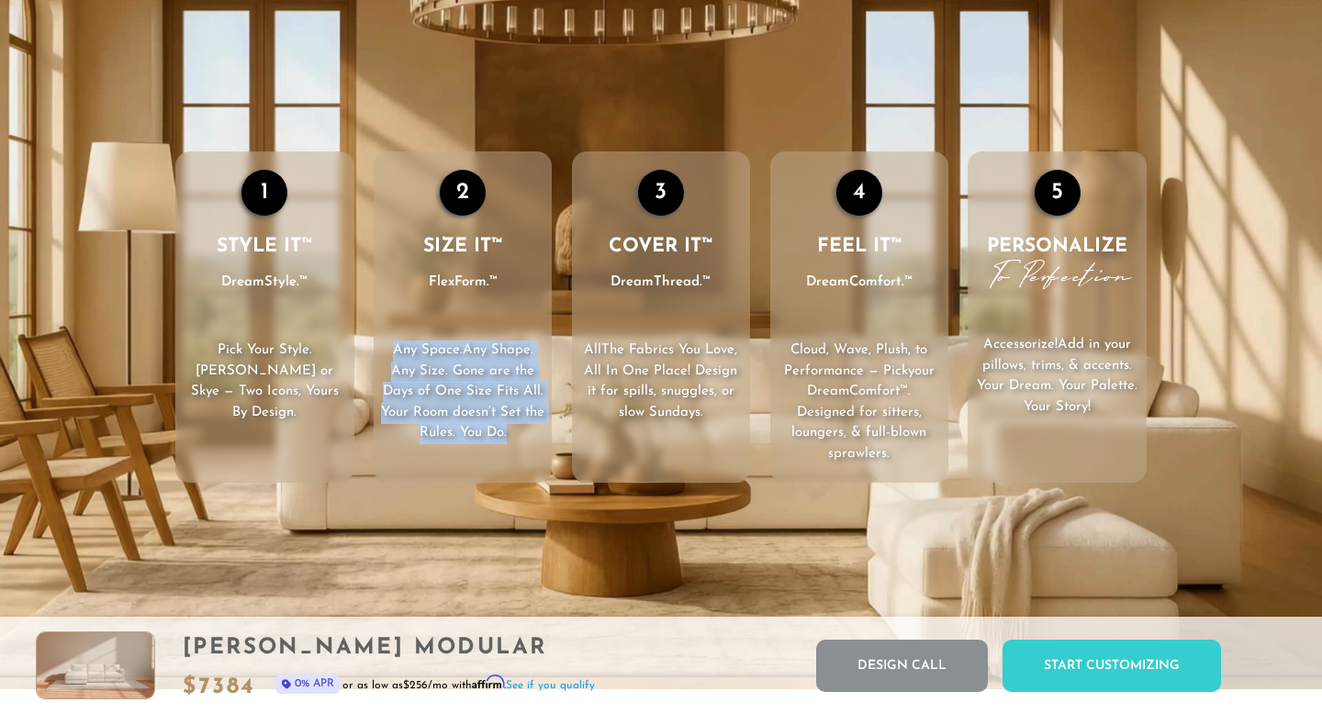
click at [530, 433] on p "Any Space. Any Shape . Any Size. Gone are the Days of One Size Fits All. Your R…" at bounding box center [463, 393] width 178 height 104
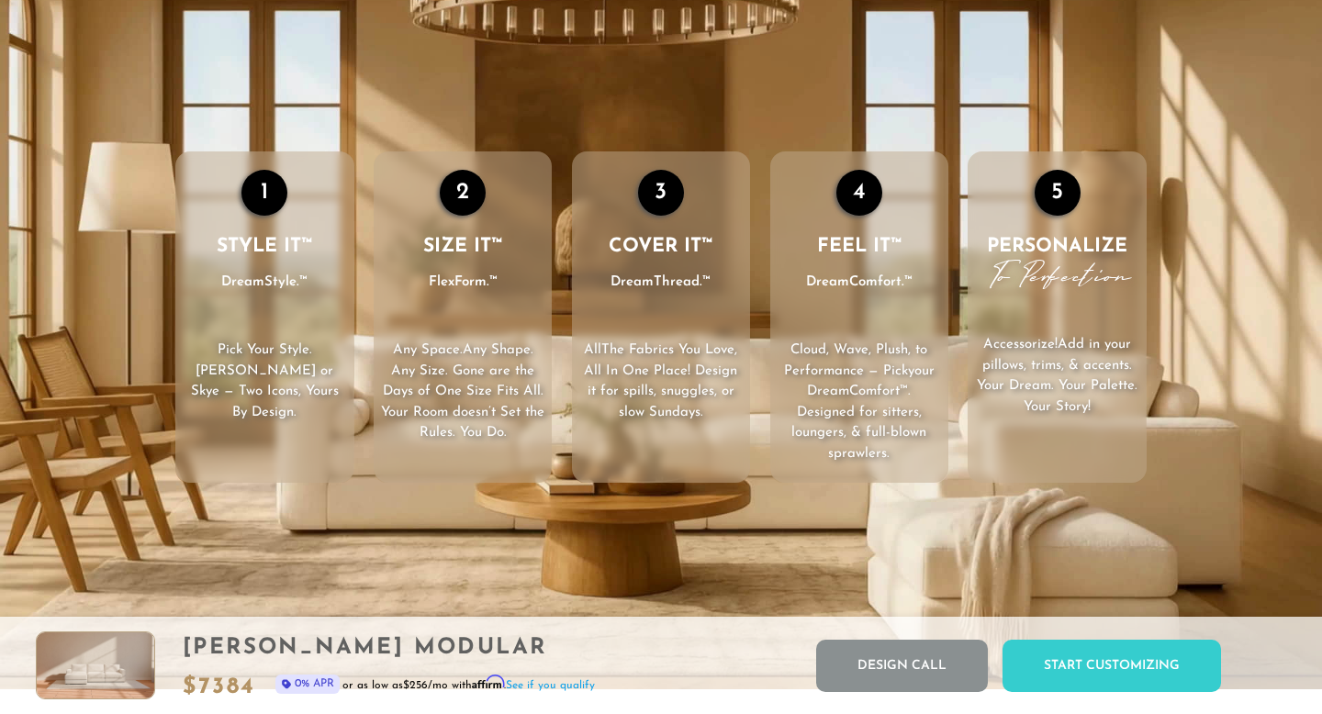
click at [530, 433] on p "Any Space. Any Shape . Any Size. Gone are the Days of One Size Fits All. Your R…" at bounding box center [463, 393] width 178 height 104
drag, startPoint x: 530, startPoint y: 433, endPoint x: 522, endPoint y: 407, distance: 27.6
click at [524, 424] on p "Any Space. Any Shape . Any Size. Gone are the Days of One Size Fits All. Your R…" at bounding box center [463, 393] width 178 height 104
click at [522, 401] on p "Any Space. Any Shape . Any Size. Gone are the Days of One Size Fits All. Your R…" at bounding box center [463, 393] width 178 height 104
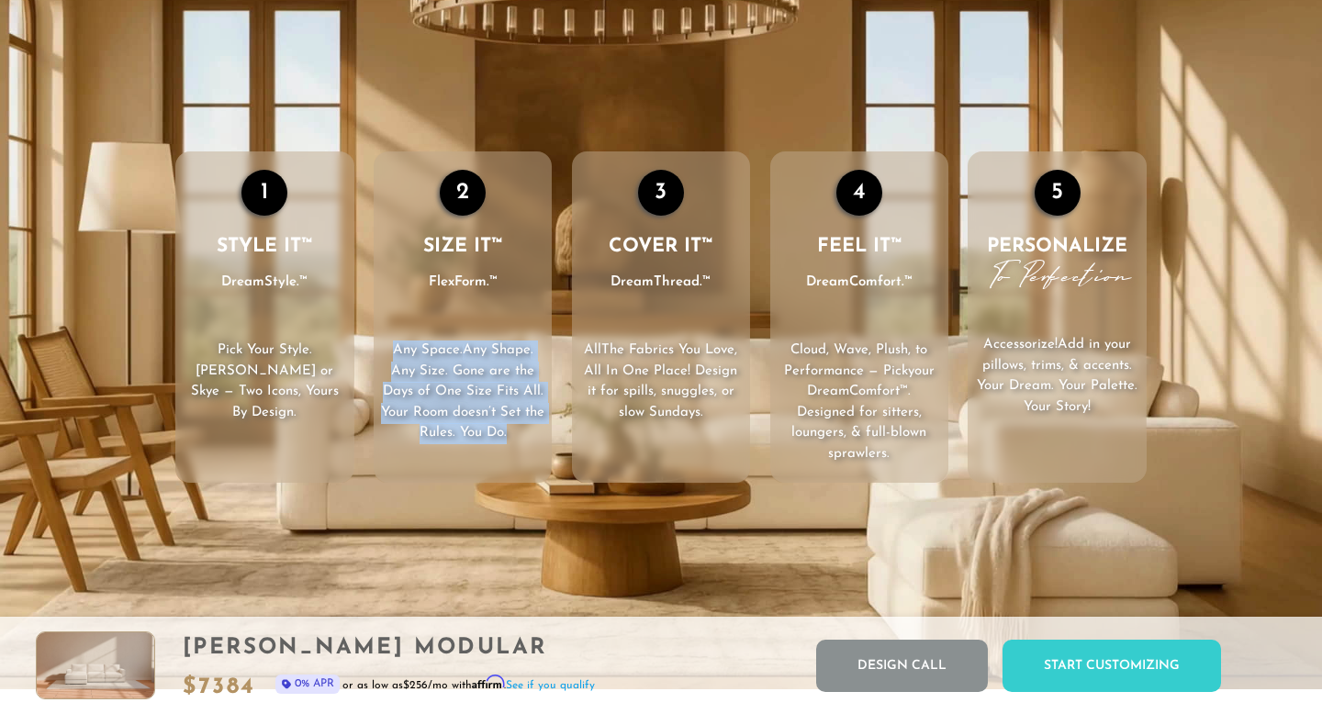
click at [522, 401] on p "Any Space. Any Shape . Any Size. Gone are the Days of One Size Fits All. Your R…" at bounding box center [463, 393] width 178 height 104
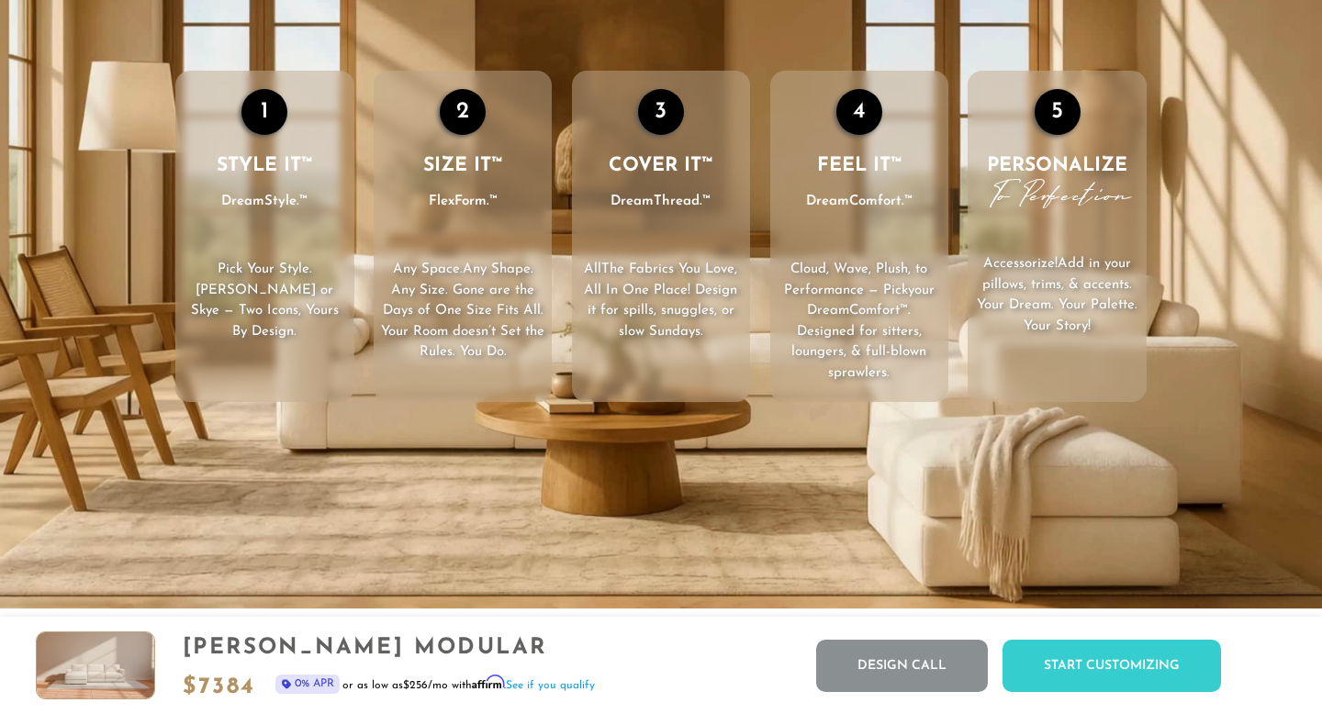
scroll to position [2661, 0]
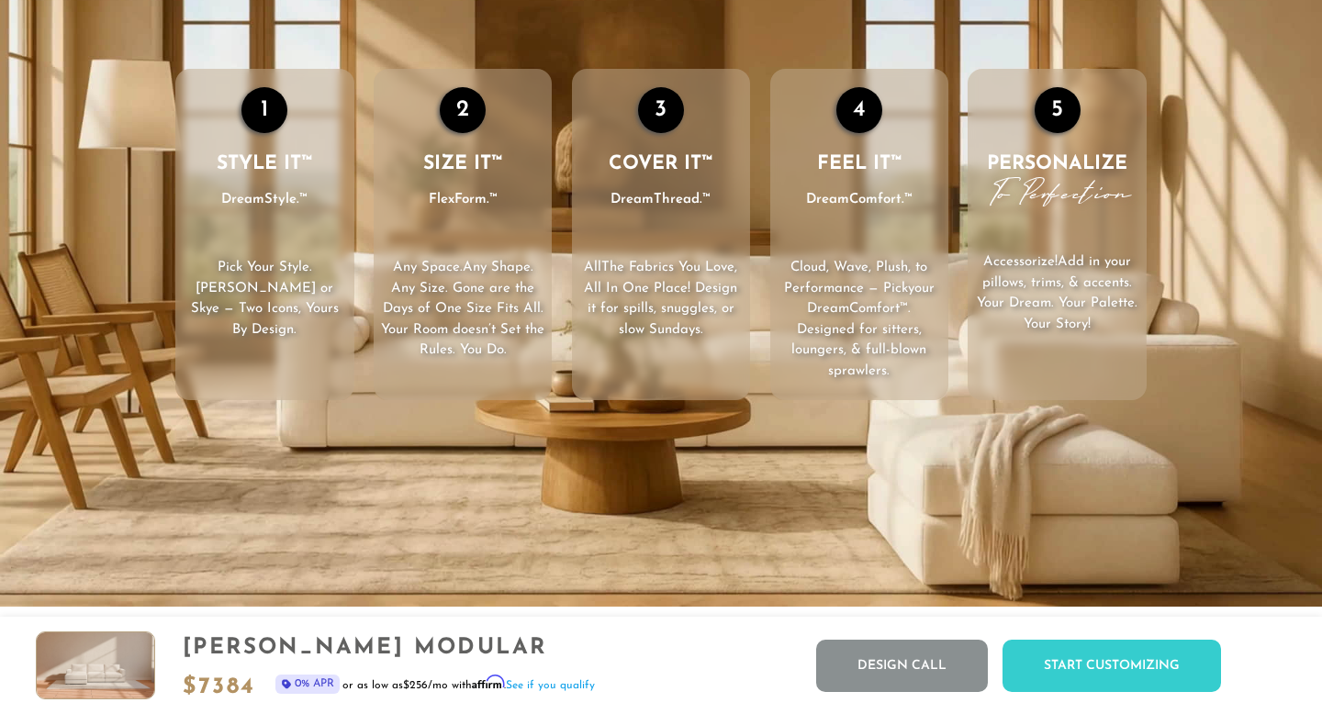
drag, startPoint x: 903, startPoint y: 324, endPoint x: 870, endPoint y: 289, distance: 48.1
click at [873, 301] on p "Cloud, Wave, Plush, to Performance — Pick your DreamComfort™ . Designed for sit…" at bounding box center [859, 320] width 178 height 124
drag, startPoint x: 870, startPoint y: 286, endPoint x: 879, endPoint y: 356, distance: 70.3
click at [879, 357] on p "Cloud, Wave, Plush, to Performance — Pick your DreamComfort™ . Designed for sit…" at bounding box center [859, 320] width 178 height 124
click at [879, 356] on span ". Designed for sitters, loungers, & full-blown sprawlers." at bounding box center [858, 340] width 135 height 76
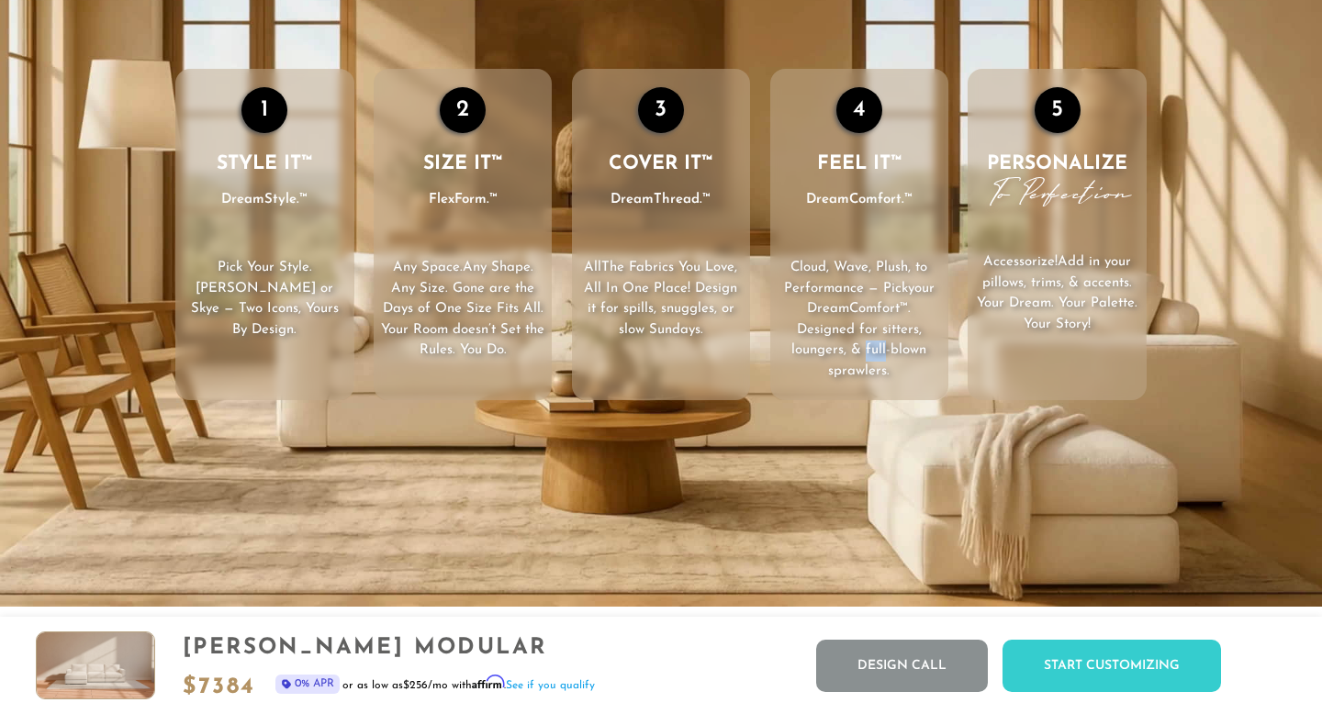
click at [879, 356] on span ". Designed for sitters, loungers, & full-blown sprawlers." at bounding box center [858, 340] width 135 height 76
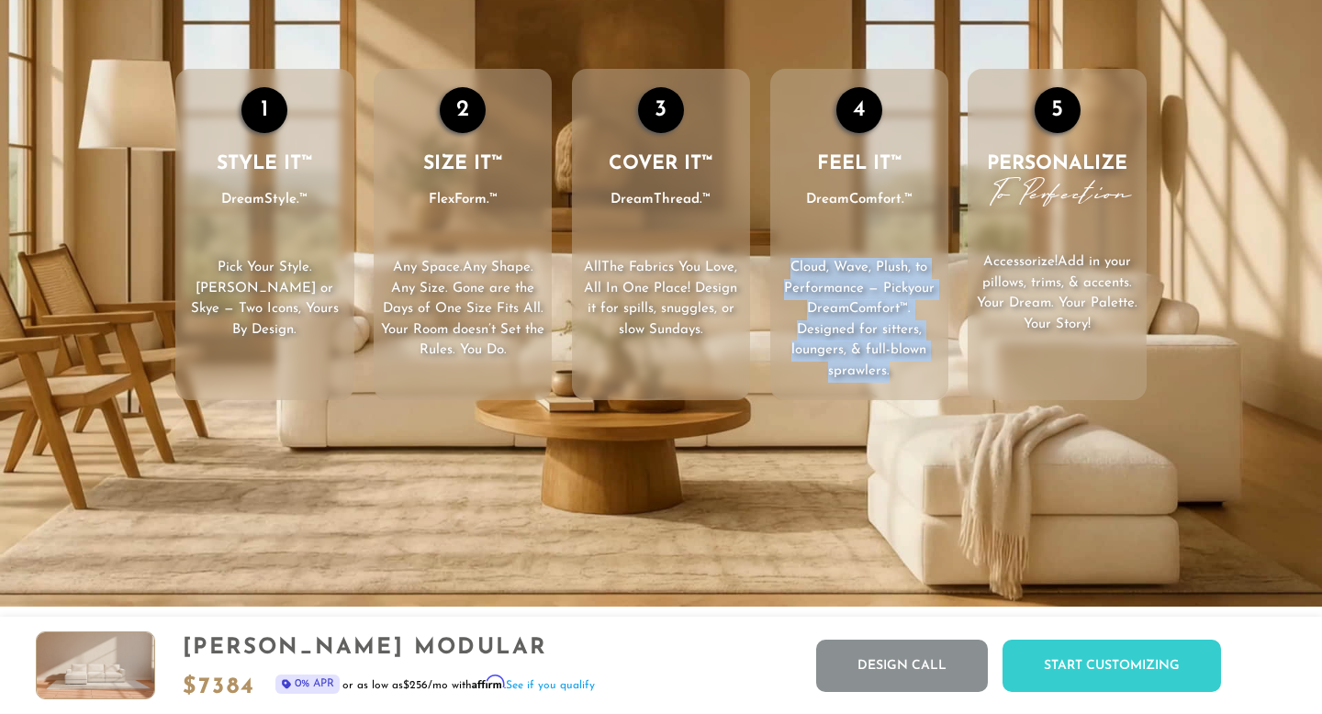
click at [879, 356] on span ". Designed for sitters, loungers, & full-blown sprawlers." at bounding box center [858, 340] width 135 height 76
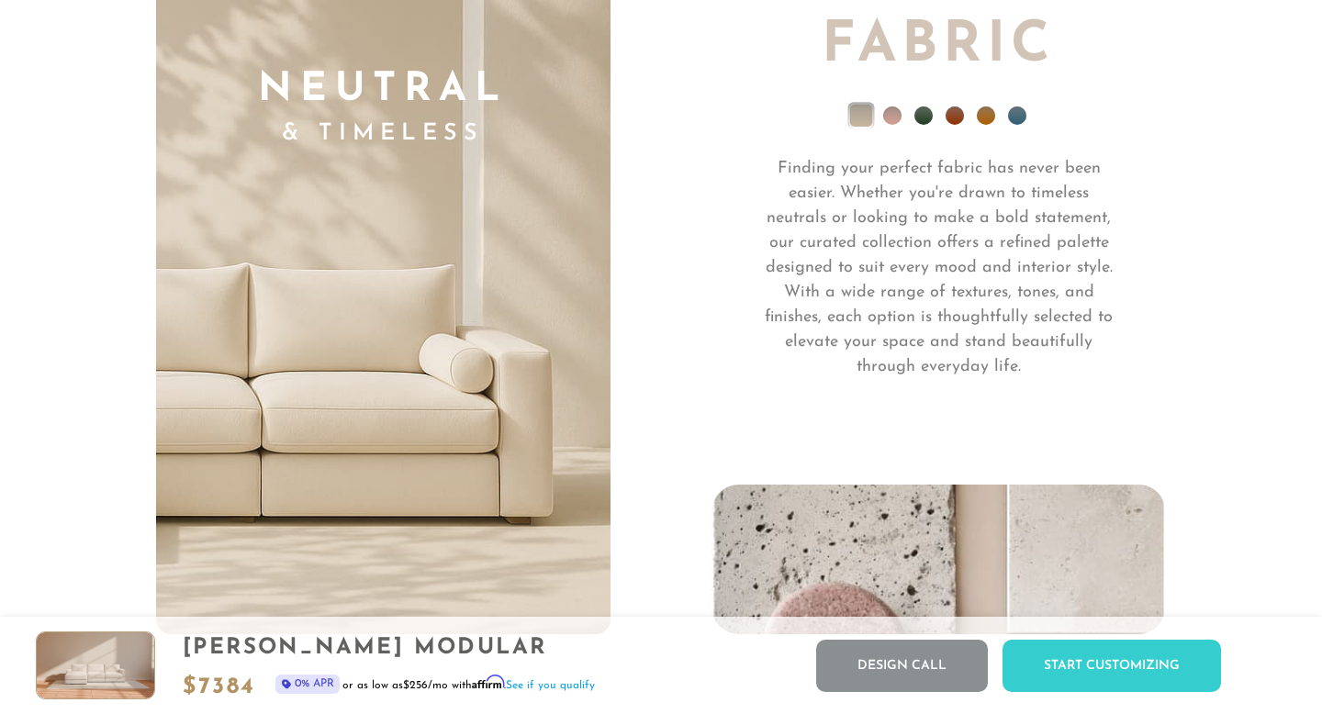
scroll to position [12782, 0]
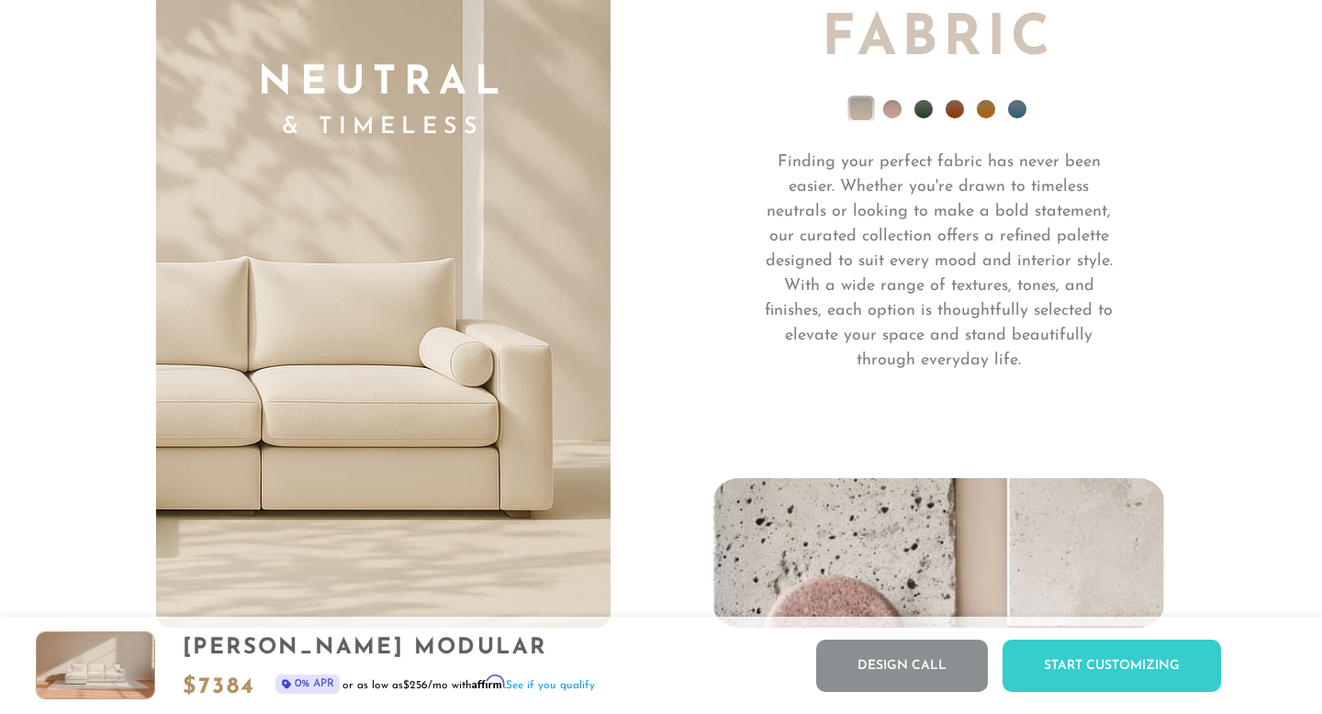
click at [993, 103] on ul at bounding box center [938, 113] width 454 height 73
click at [986, 107] on li at bounding box center [986, 109] width 18 height 18
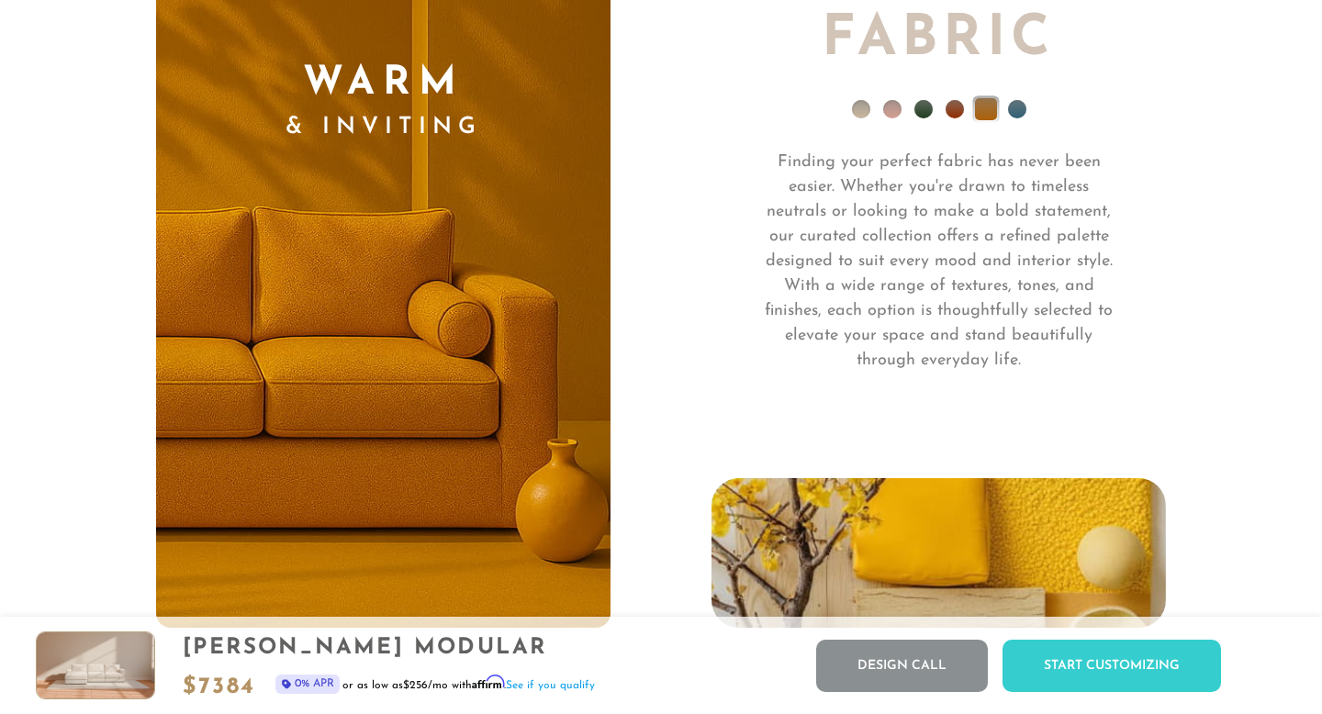
click at [1015, 104] on li at bounding box center [1017, 109] width 18 height 18
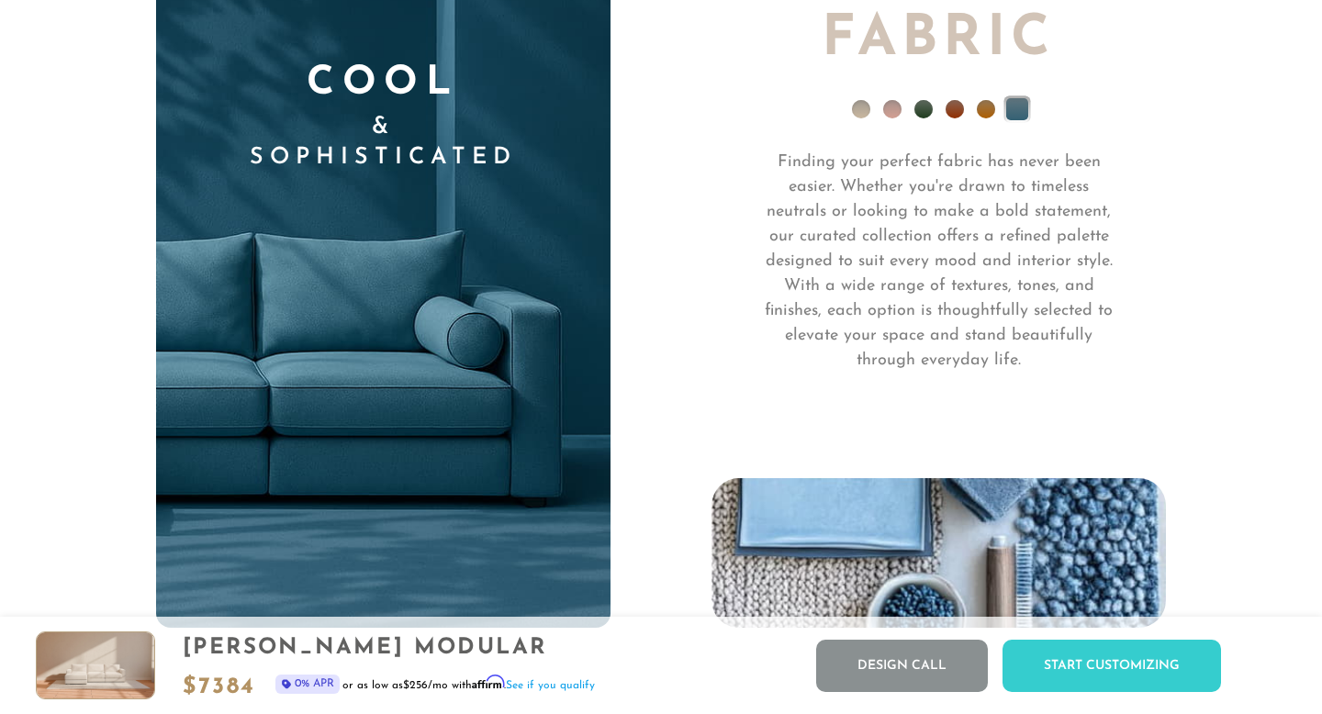
click at [942, 109] on ul at bounding box center [938, 113] width 454 height 73
click at [944, 109] on ul at bounding box center [938, 113] width 454 height 73
click at [923, 109] on li at bounding box center [923, 109] width 18 height 18
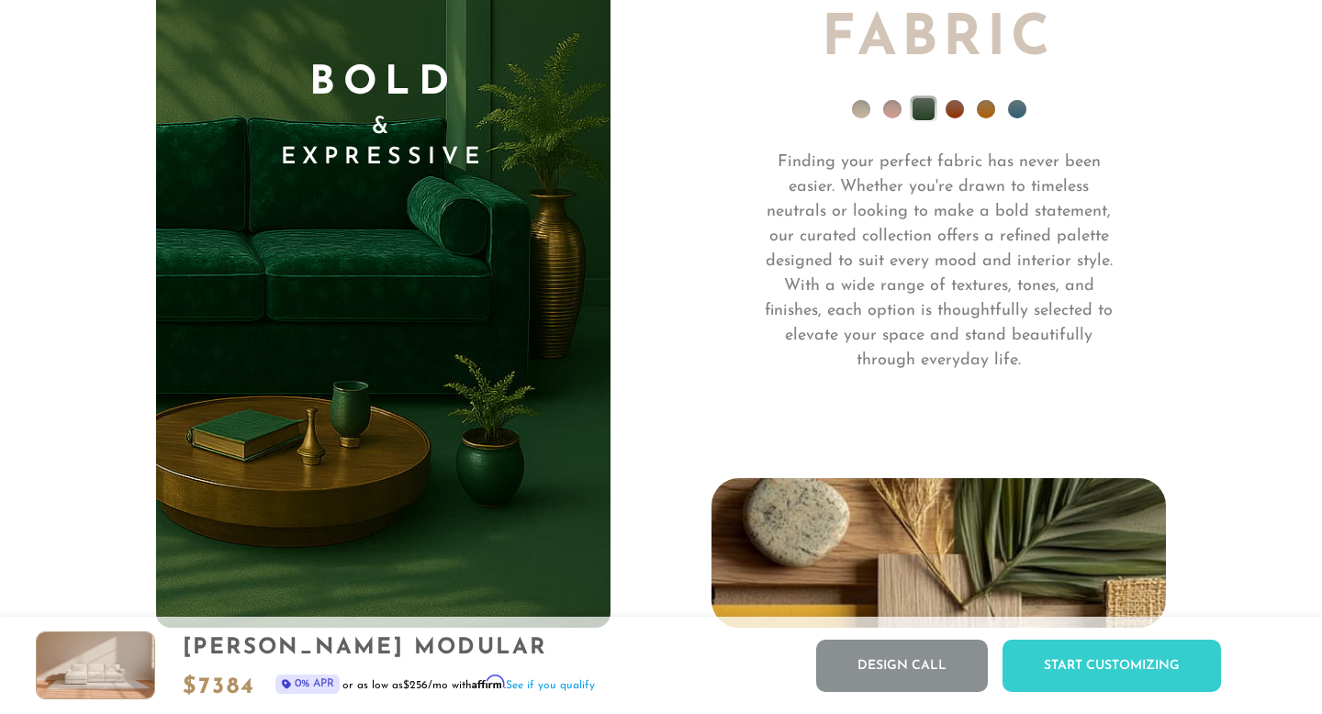
click at [953, 109] on li at bounding box center [955, 109] width 18 height 18
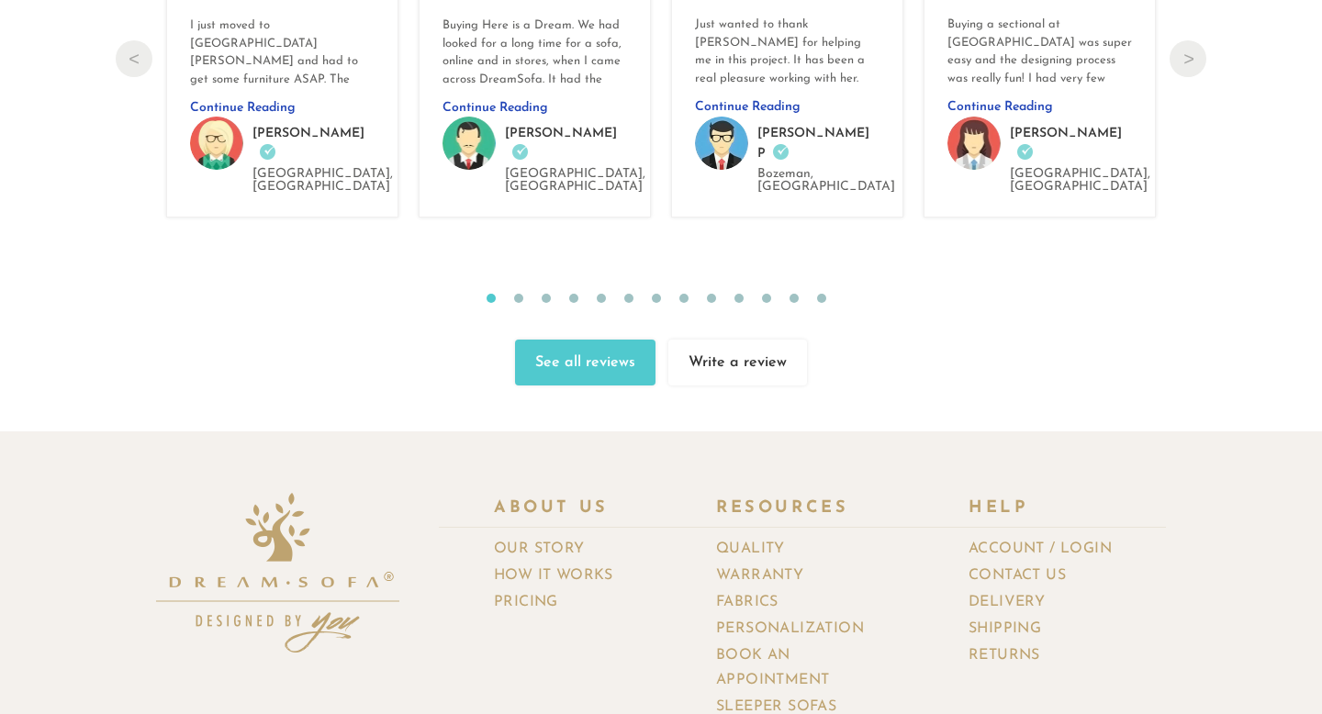
scroll to position [19606, 0]
